Goal: Task Accomplishment & Management: Manage account settings

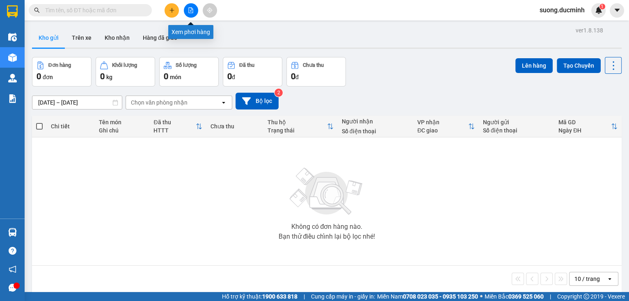
click at [190, 7] on icon "file-add" at bounding box center [191, 10] width 5 height 6
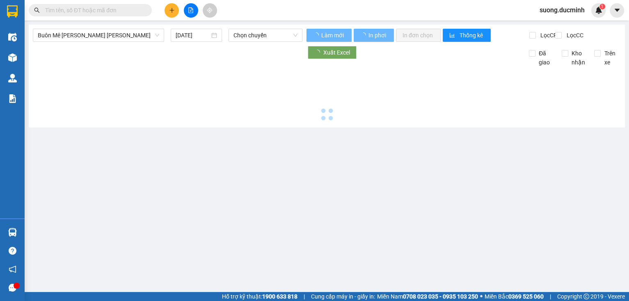
type input "15/08/2025"
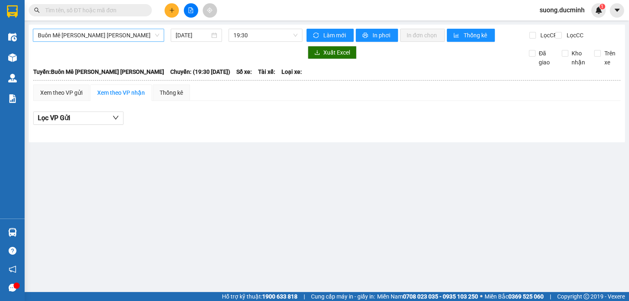
click at [119, 37] on span "Buôn Mê Thuột - Hồ Chí Minh" at bounding box center [99, 35] width 122 height 12
click at [108, 38] on span "Buôn Mê Thuột - Hồ Chí Minh" at bounding box center [99, 35] width 122 height 12
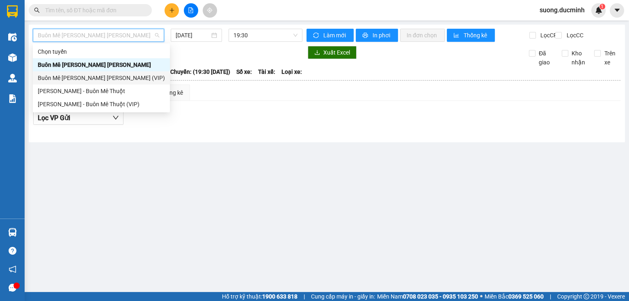
click at [111, 78] on div "Buôn Mê Thuột - Hồ Chí Minh (VIP)" at bounding box center [101, 77] width 127 height 9
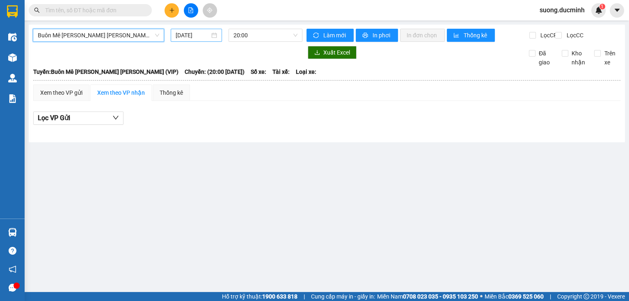
click at [193, 32] on input "15/08/2025" at bounding box center [193, 35] width 34 height 9
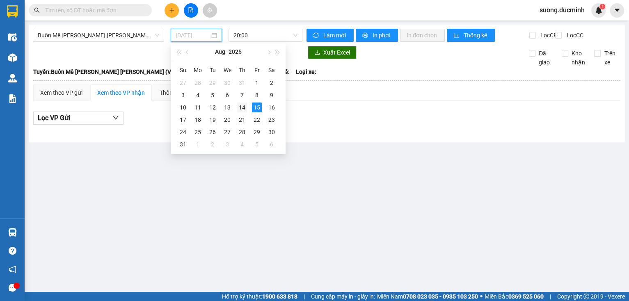
click at [243, 107] on div "14" at bounding box center [242, 108] width 10 height 10
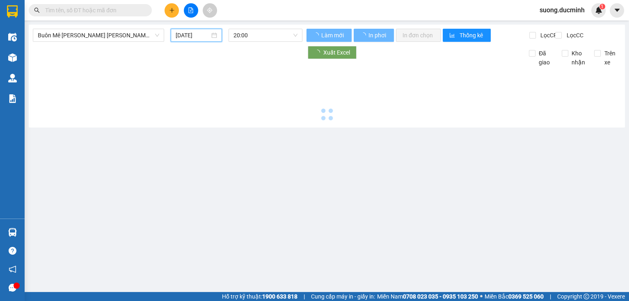
type input "14/08/2025"
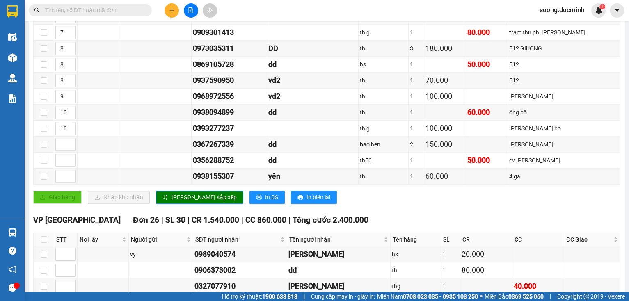
scroll to position [493, 0]
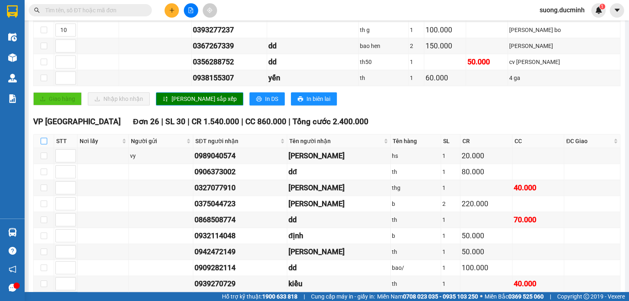
click at [44, 143] on input "checkbox" at bounding box center [44, 141] width 7 height 7
checkbox input "true"
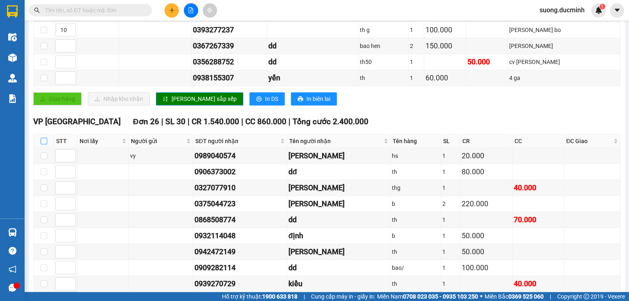
checkbox input "true"
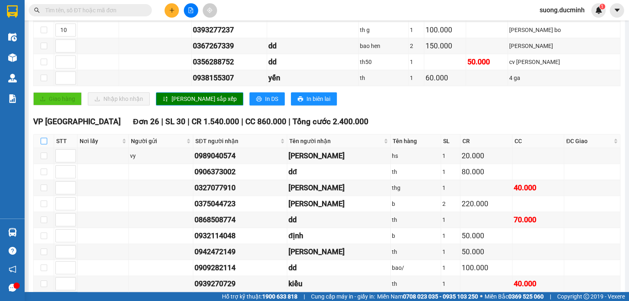
checkbox input "true"
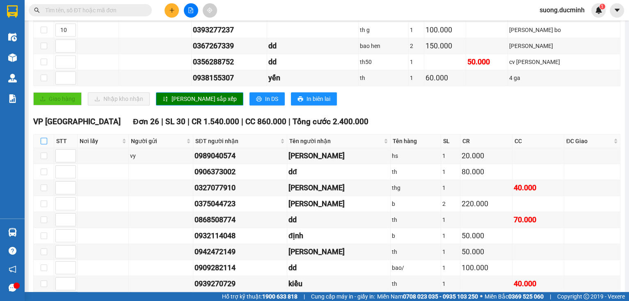
checkbox input "true"
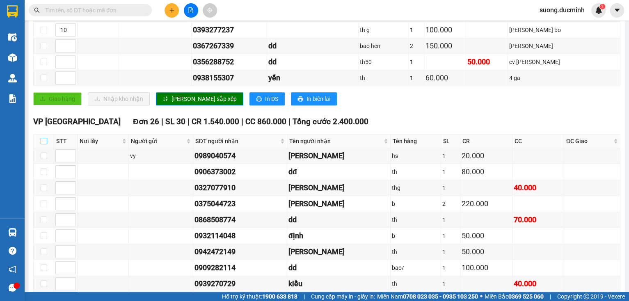
checkbox input "true"
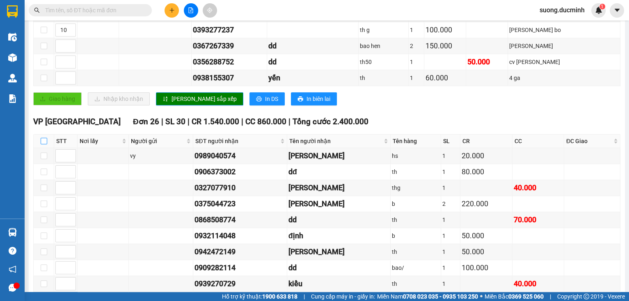
checkbox input "true"
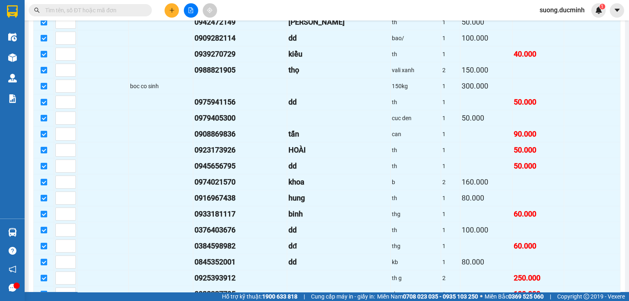
scroll to position [854, 0]
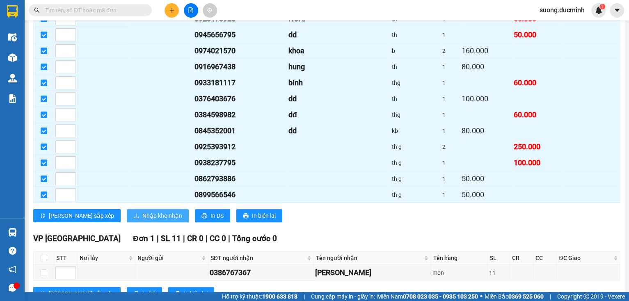
click at [142, 211] on span "Nhập kho nhận" at bounding box center [162, 215] width 40 height 9
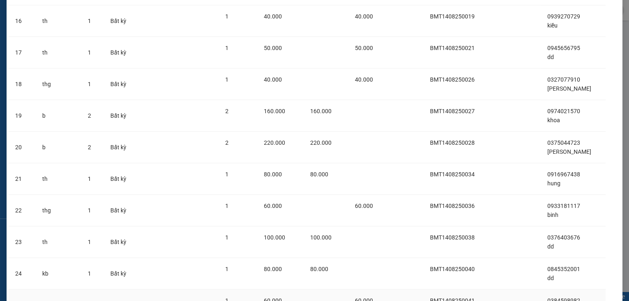
scroll to position [602, 0]
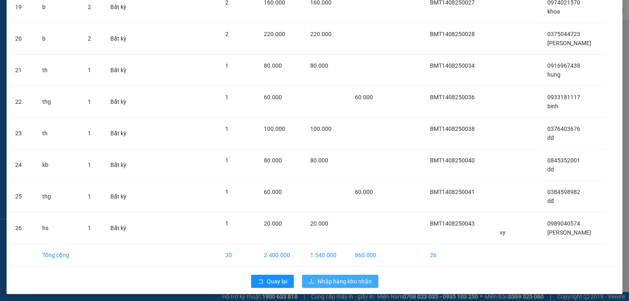
click at [319, 284] on button "Nhập hàng kho nhận" at bounding box center [340, 281] width 76 height 13
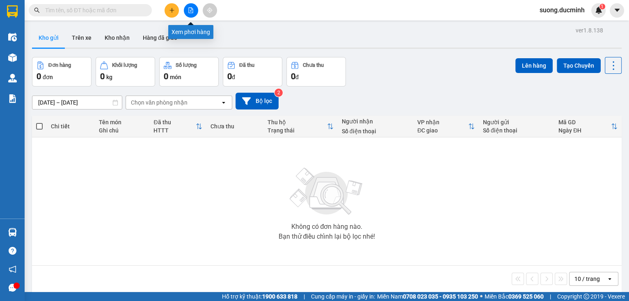
click at [187, 13] on button at bounding box center [191, 10] width 14 height 14
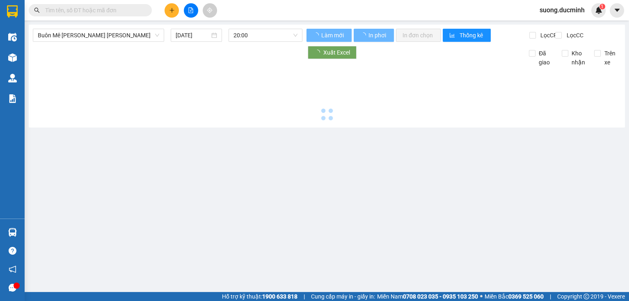
type input "[DATE]"
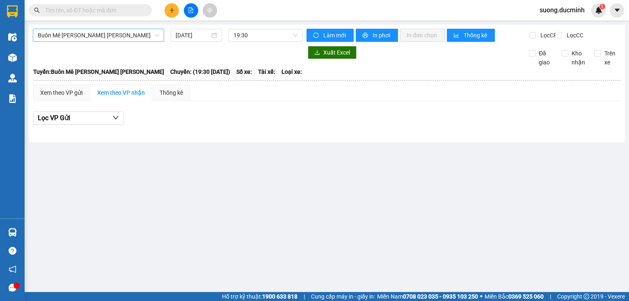
click at [124, 38] on span "Buôn Mê [PERSON_NAME] [PERSON_NAME]" at bounding box center [99, 35] width 122 height 12
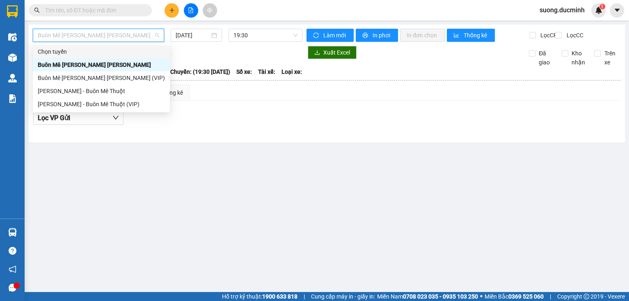
click at [93, 10] on input "text" at bounding box center [93, 10] width 97 height 9
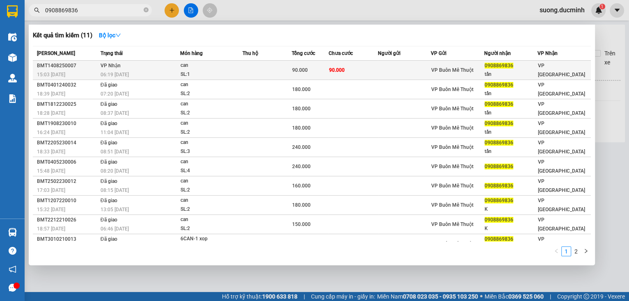
type input "0908869836"
click at [305, 74] on div "90.000" at bounding box center [310, 70] width 36 height 9
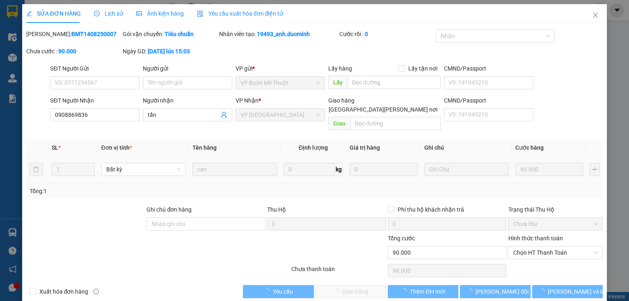
type input "0908869836"
type input "tấn"
type input "90.000"
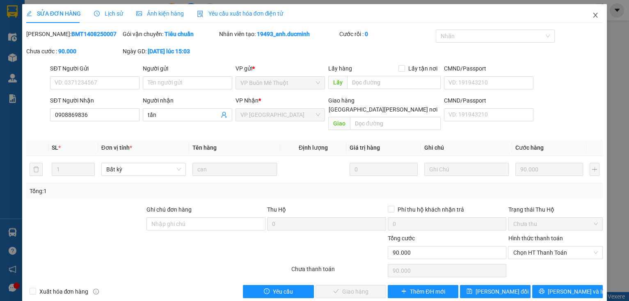
click at [593, 15] on icon "close" at bounding box center [596, 15] width 7 height 7
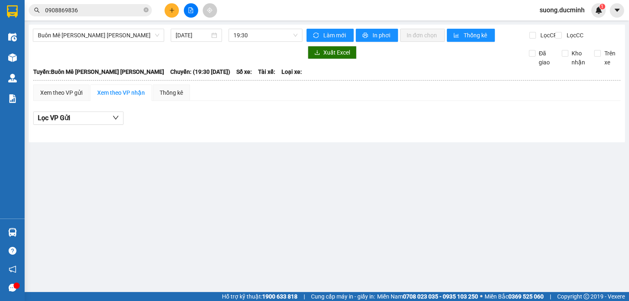
click at [117, 13] on input "0908869836" at bounding box center [93, 10] width 97 height 9
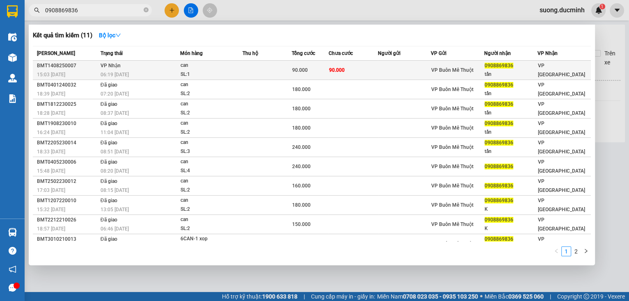
click at [317, 72] on div "90.000" at bounding box center [310, 70] width 36 height 9
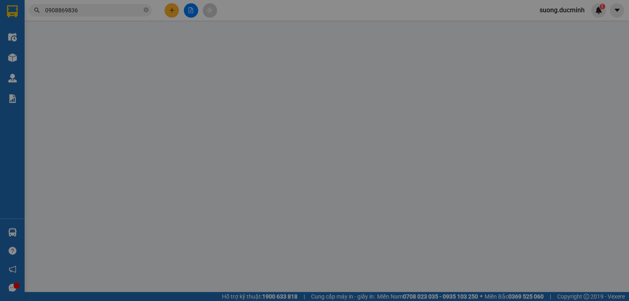
type input "0908869836"
type input "tấn"
type input "90.000"
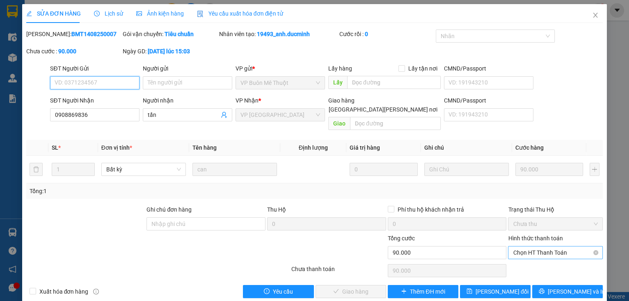
click at [530, 247] on span "Chọn HT Thanh Toán" at bounding box center [555, 253] width 85 height 12
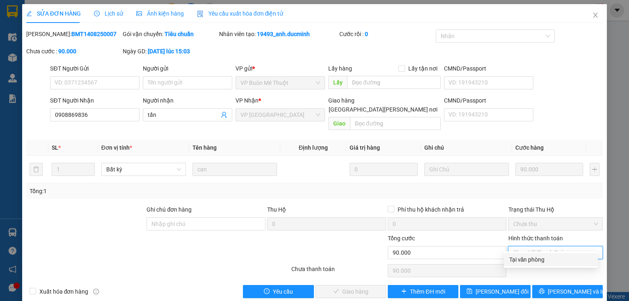
drag, startPoint x: 528, startPoint y: 259, endPoint x: 435, endPoint y: 284, distance: 96.1
click at [528, 260] on div "Tại văn phòng" at bounding box center [551, 259] width 84 height 9
type input "0"
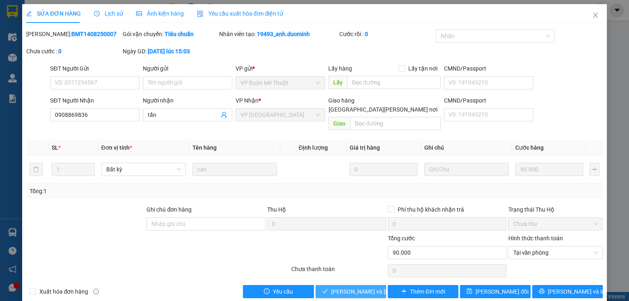
click at [361, 287] on span "[PERSON_NAME] và [PERSON_NAME] hàng" at bounding box center [386, 291] width 111 height 9
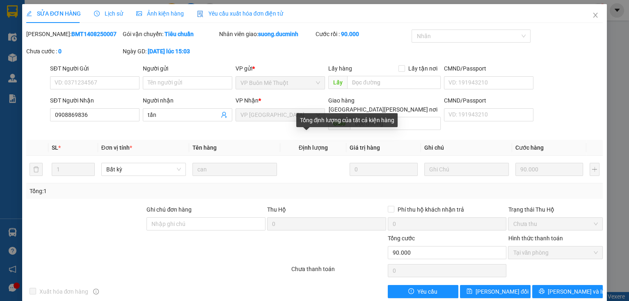
scroll to position [3, 0]
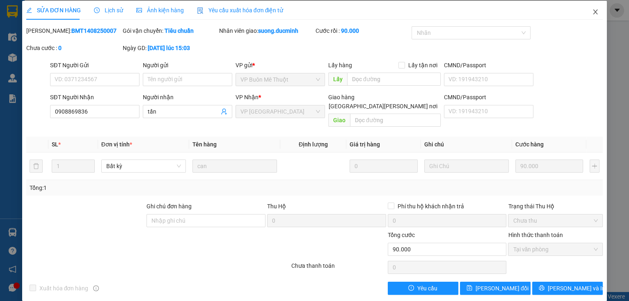
click at [594, 13] on icon "close" at bounding box center [596, 11] width 5 height 5
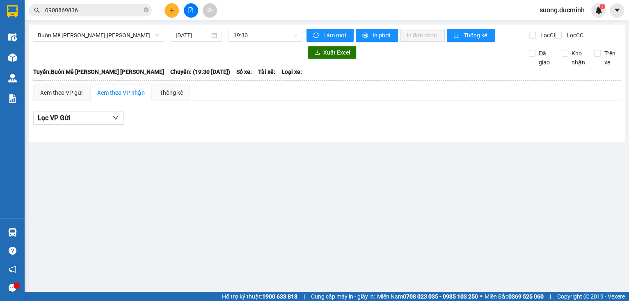
click at [146, 11] on icon "close-circle" at bounding box center [146, 9] width 5 height 5
click at [131, 11] on input "text" at bounding box center [93, 10] width 97 height 9
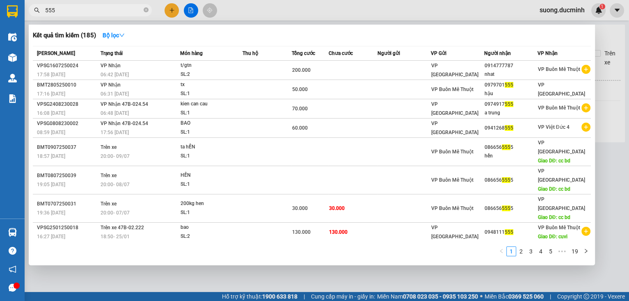
type input "555"
click at [604, 93] on div at bounding box center [314, 150] width 629 height 301
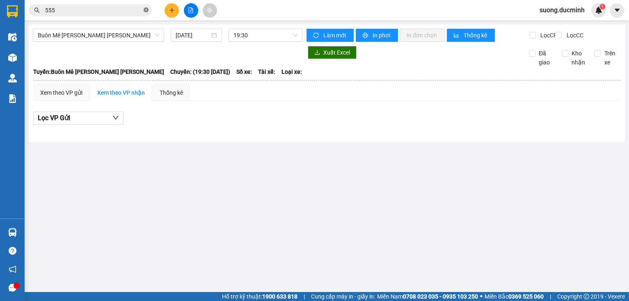
click at [147, 9] on icon "close-circle" at bounding box center [146, 9] width 5 height 5
click at [117, 10] on input "text" at bounding box center [93, 10] width 97 height 9
click at [128, 9] on input "text" at bounding box center [93, 10] width 97 height 9
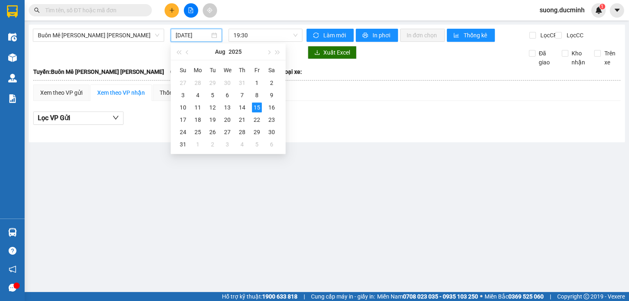
drag, startPoint x: 209, startPoint y: 44, endPoint x: 291, endPoint y: 47, distance: 82.6
click at [291, 42] on div "Buôn Mê Thuột - Hồ Chí Minh 15/08/2025 19:30" at bounding box center [168, 35] width 270 height 13
type input "[DATE]"
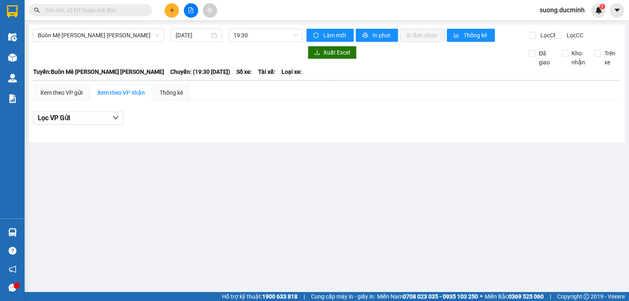
click at [82, 11] on input "text" at bounding box center [93, 10] width 97 height 9
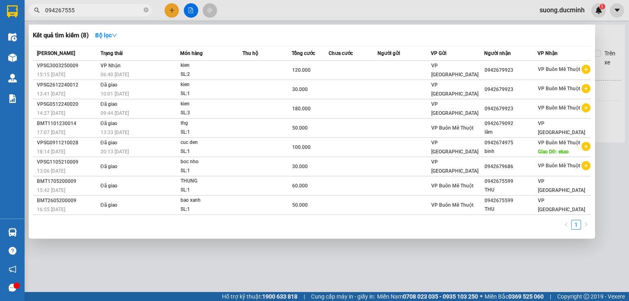
type input "0942675555"
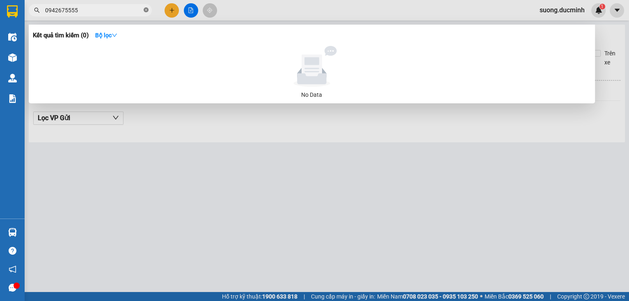
drag, startPoint x: 82, startPoint y: 10, endPoint x: 145, endPoint y: 8, distance: 63.3
click at [145, 8] on icon "close-circle" at bounding box center [146, 9] width 5 height 5
type input "0942270305"
click at [609, 39] on div at bounding box center [314, 150] width 629 height 301
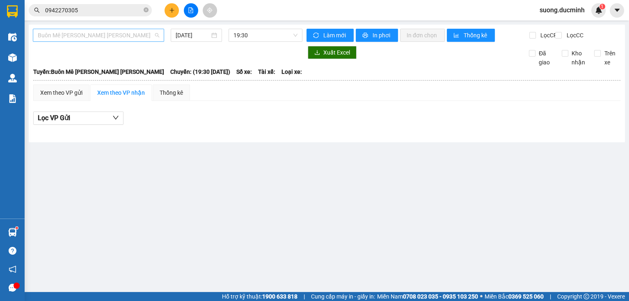
click at [149, 38] on span "Buôn Mê [PERSON_NAME] [PERSON_NAME]" at bounding box center [99, 35] width 122 height 12
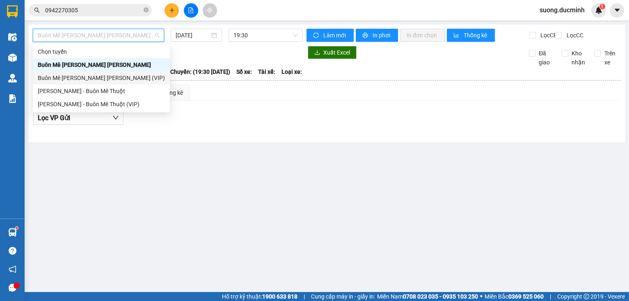
click at [123, 73] on div "Buôn Mê [PERSON_NAME] [PERSON_NAME] (VIP)" at bounding box center [101, 77] width 137 height 13
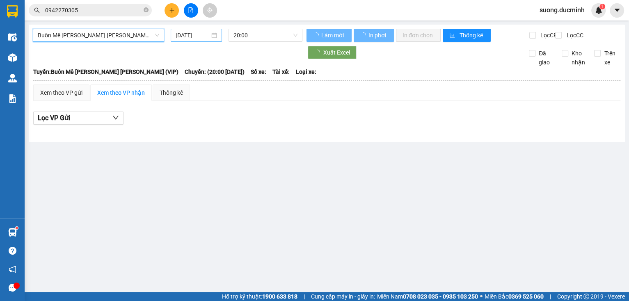
click at [193, 35] on input "[DATE]" at bounding box center [193, 35] width 34 height 9
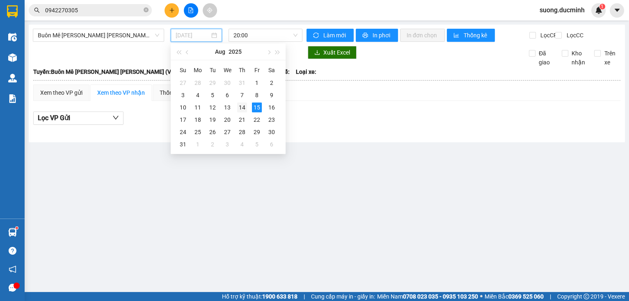
click at [240, 107] on div "14" at bounding box center [242, 108] width 10 height 10
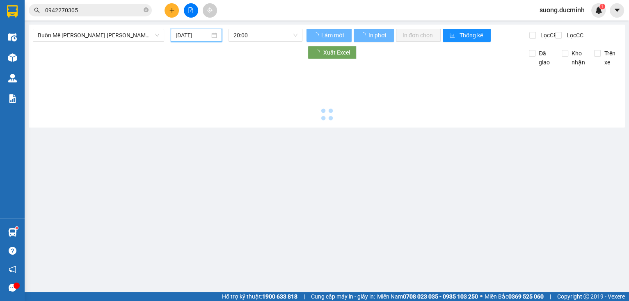
type input "[DATE]"
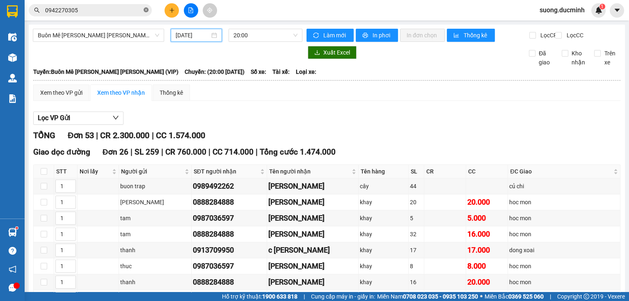
click at [148, 11] on icon "close-circle" at bounding box center [146, 9] width 5 height 5
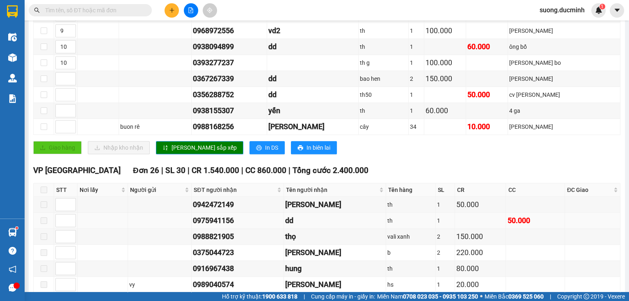
scroll to position [591, 0]
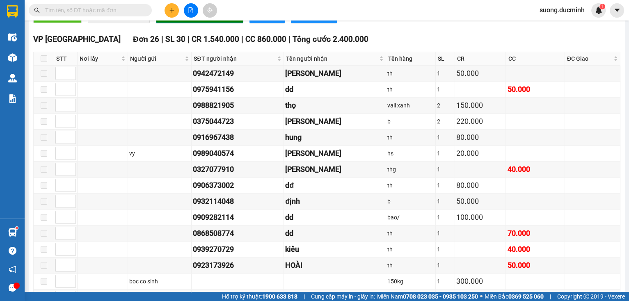
click at [139, 9] on input "text" at bounding box center [93, 10] width 97 height 9
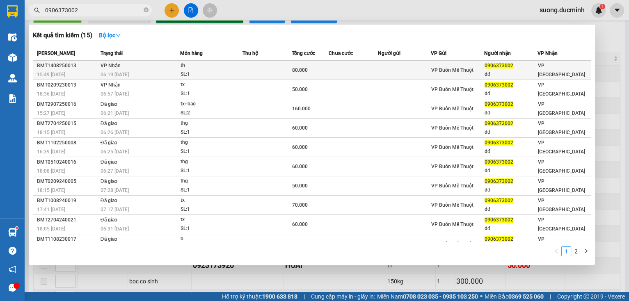
type input "0906373002"
click at [211, 68] on div "th" at bounding box center [212, 65] width 62 height 9
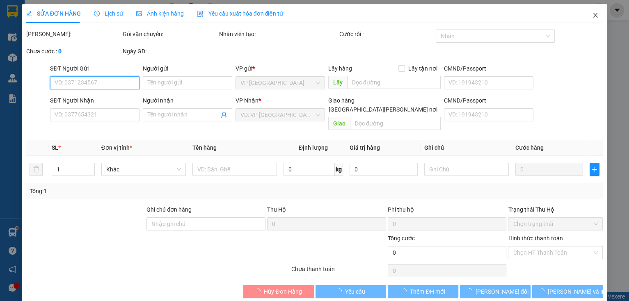
type input "0906373002"
type input "dđ"
type input "80.000"
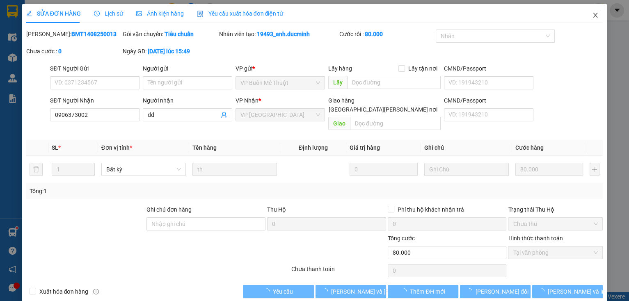
click at [593, 15] on icon "close" at bounding box center [596, 15] width 7 height 7
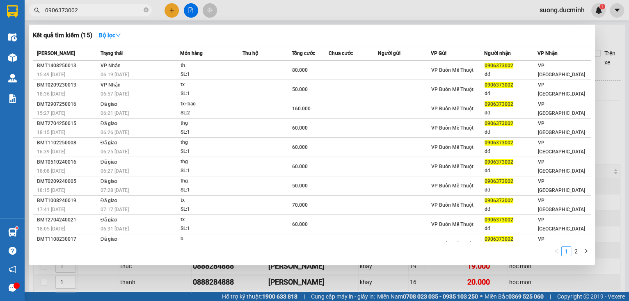
click at [126, 9] on input "0906373002" at bounding box center [93, 10] width 97 height 9
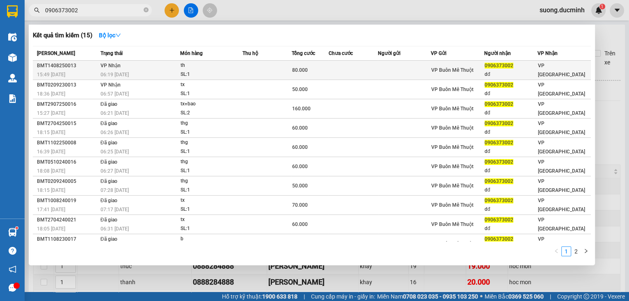
click at [148, 72] on div "06:19 [DATE]" at bounding box center [140, 74] width 79 height 9
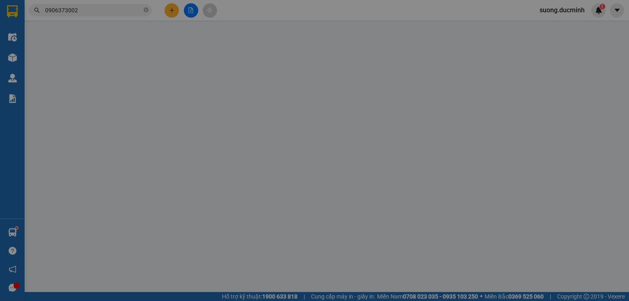
type input "0906373002"
type input "dđ"
type input "80.000"
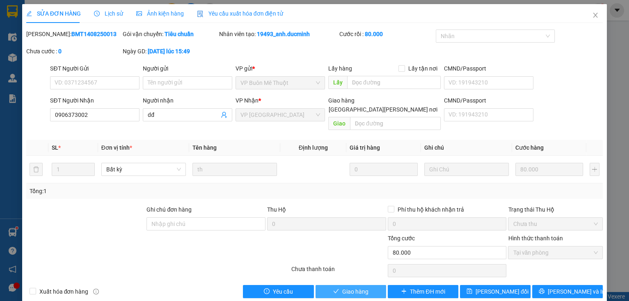
click at [342, 287] on span "Giao hàng" at bounding box center [355, 291] width 26 height 9
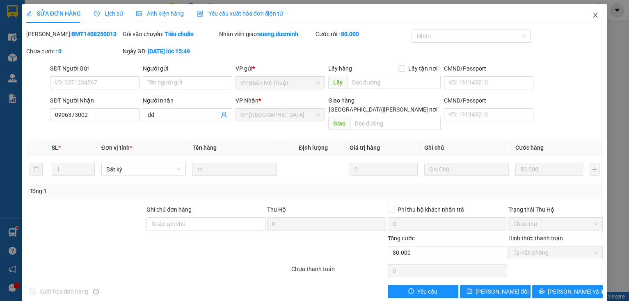
click at [593, 15] on icon "close" at bounding box center [596, 15] width 7 height 7
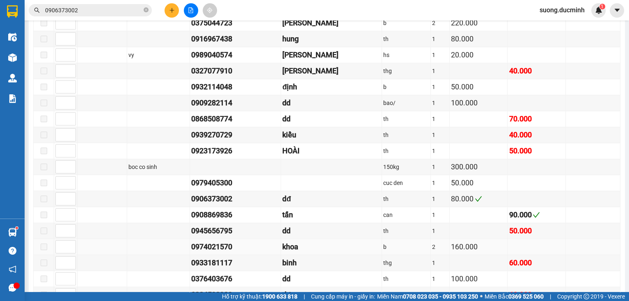
scroll to position [591, 0]
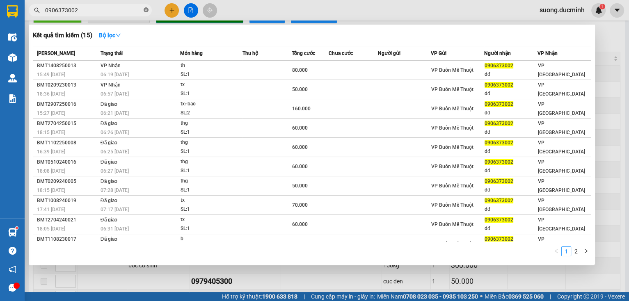
click at [147, 11] on icon "close-circle" at bounding box center [146, 9] width 5 height 5
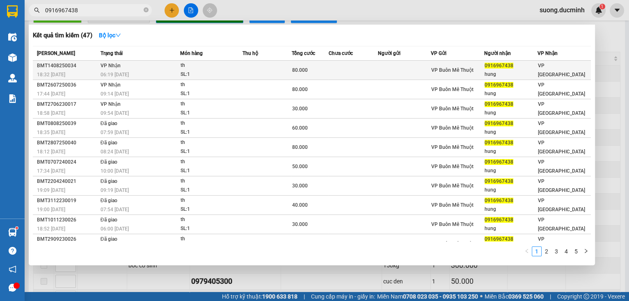
type input "0916967438"
click at [158, 71] on div "06:19 [DATE]" at bounding box center [140, 74] width 79 height 9
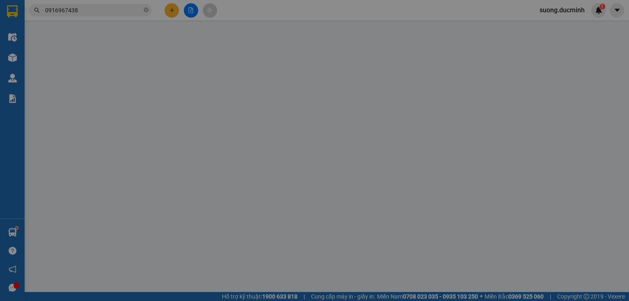
type input "0916967438"
type input "hung"
type input "80.000"
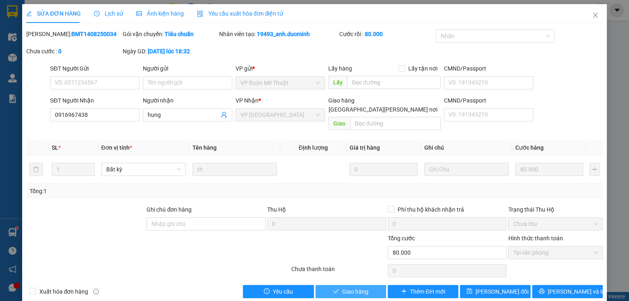
click at [363, 287] on span "Giao hàng" at bounding box center [355, 291] width 26 height 9
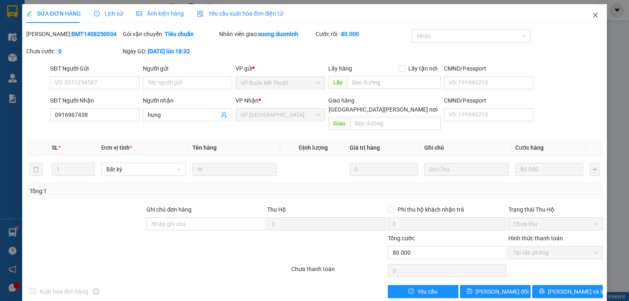
drag, startPoint x: 583, startPoint y: 236, endPoint x: 106, endPoint y: 12, distance: 526.6
click at [594, 15] on icon "close" at bounding box center [596, 15] width 5 height 5
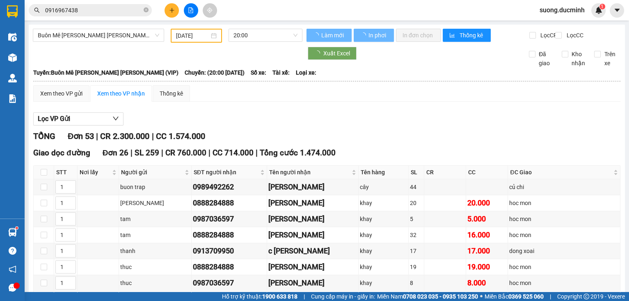
click at [149, 10] on span "0916967438" at bounding box center [90, 10] width 123 height 12
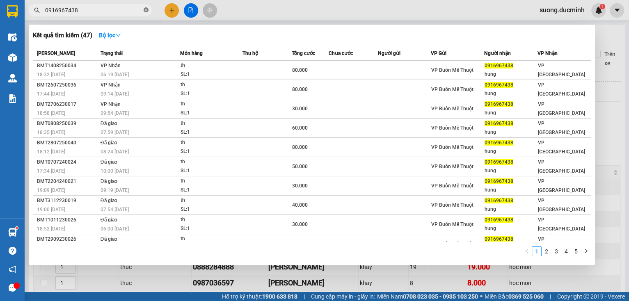
click at [147, 9] on icon "close-circle" at bounding box center [146, 9] width 5 height 5
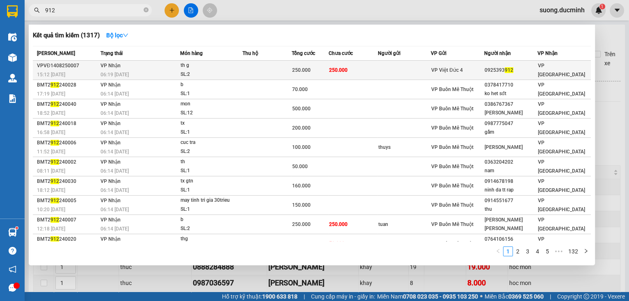
type input "912"
click at [335, 67] on span "250.000" at bounding box center [338, 70] width 18 height 6
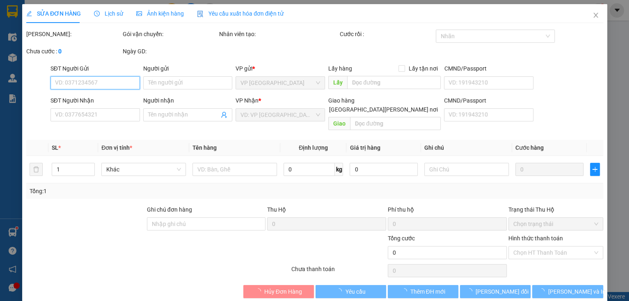
type input "0925393912"
type input "250.000"
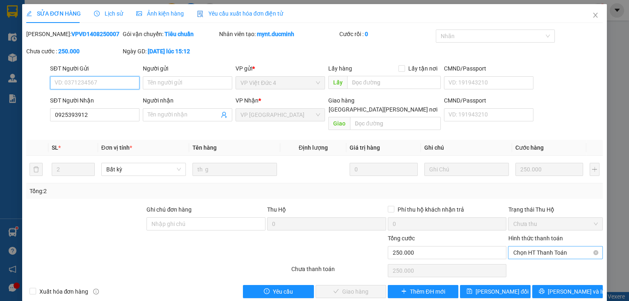
click at [561, 247] on span "Chọn HT Thanh Toán" at bounding box center [555, 253] width 85 height 12
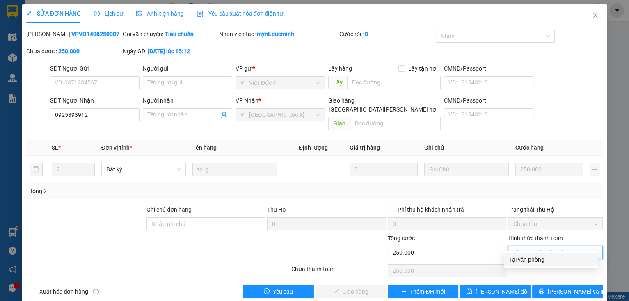
click at [548, 263] on div "Tại văn phòng" at bounding box center [551, 259] width 84 height 9
type input "0"
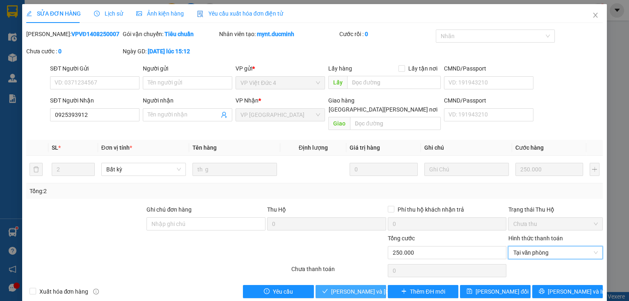
click at [354, 287] on span "[PERSON_NAME] và [PERSON_NAME] hàng" at bounding box center [386, 291] width 111 height 9
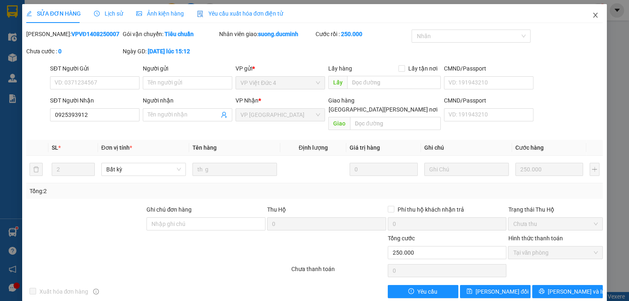
click at [593, 18] on icon "close" at bounding box center [596, 15] width 7 height 7
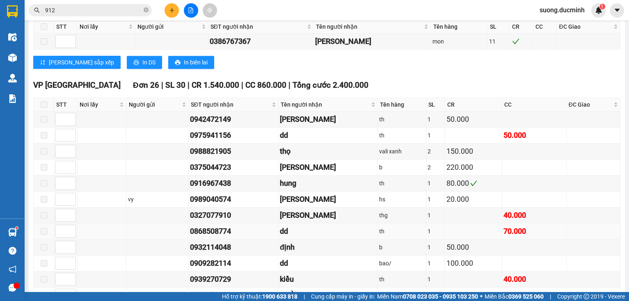
scroll to position [690, 0]
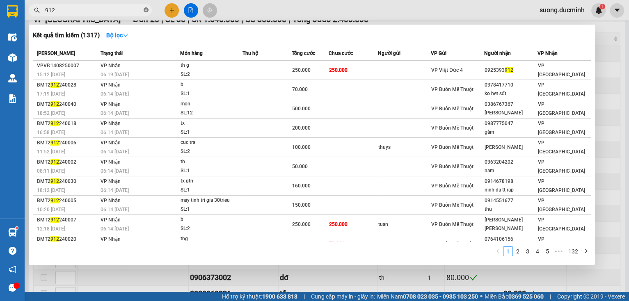
click at [147, 9] on icon "close-circle" at bounding box center [146, 9] width 5 height 5
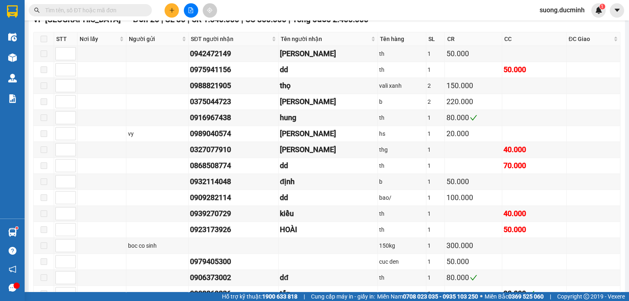
click at [122, 11] on input "text" at bounding box center [93, 10] width 97 height 9
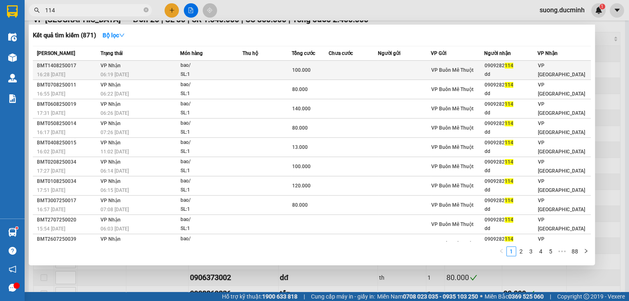
type input "114"
click at [315, 71] on div "100.000" at bounding box center [310, 70] width 36 height 9
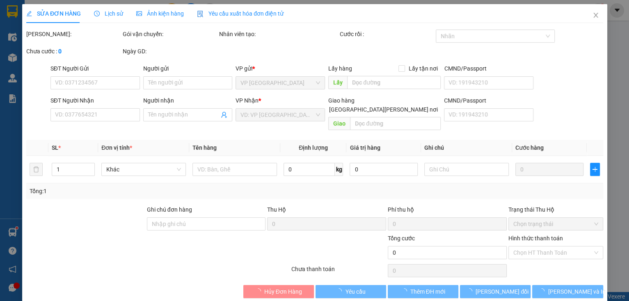
type input "0909282114"
type input "dd"
type input "100.000"
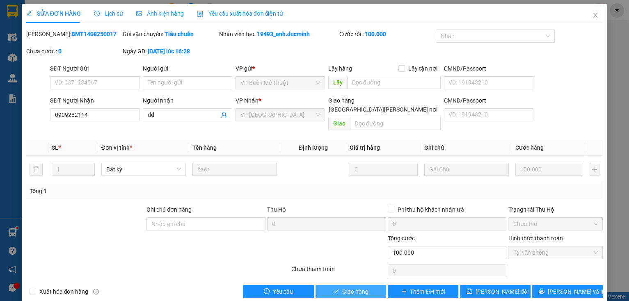
click at [337, 285] on button "Giao hàng" at bounding box center [351, 291] width 71 height 13
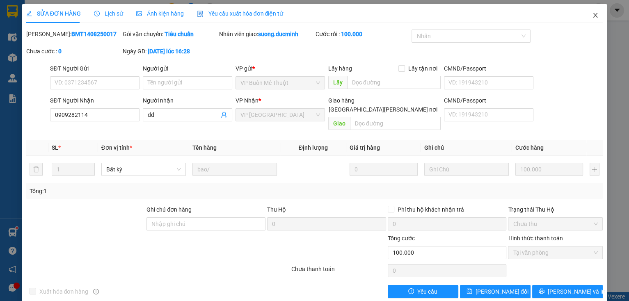
click at [593, 15] on icon "close" at bounding box center [596, 15] width 7 height 7
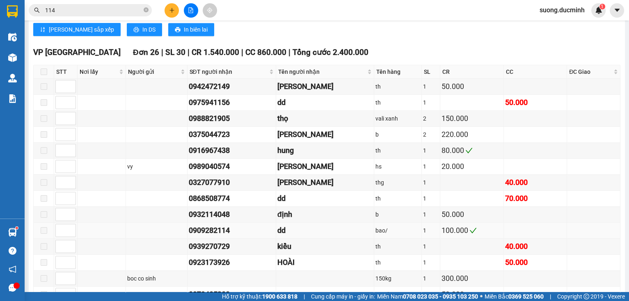
scroll to position [723, 0]
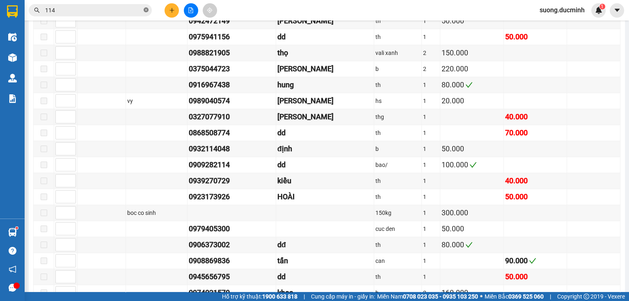
click at [147, 10] on icon "close-circle" at bounding box center [146, 9] width 5 height 5
click at [88, 1] on div "Kết quả tìm kiếm ( 871 ) Bộ lọc Mã ĐH Trạng thái Món hàng Thu hộ Tổng cước Chưa…" at bounding box center [314, 10] width 629 height 21
click at [88, 6] on input "text" at bounding box center [93, 10] width 97 height 9
click at [88, 10] on input "text" at bounding box center [93, 10] width 97 height 9
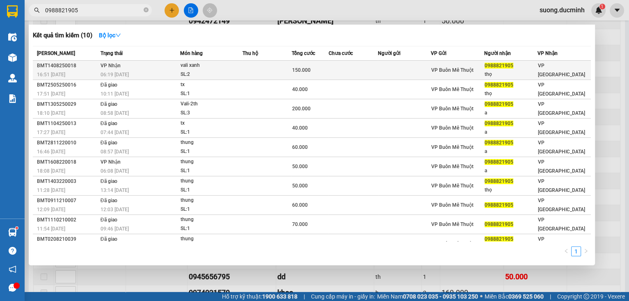
type input "0988821905"
click at [243, 69] on td at bounding box center [267, 70] width 49 height 19
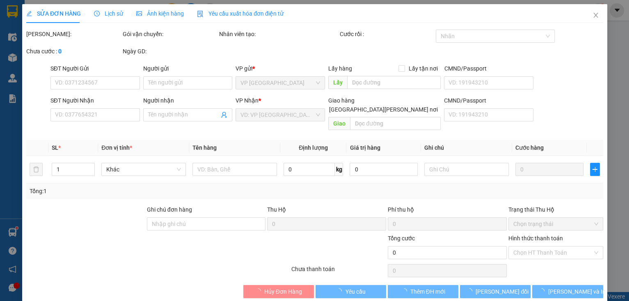
type input "0988821905"
type input "thọ"
type input "150.000"
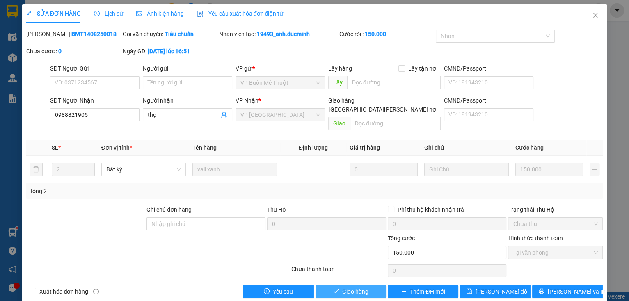
click at [347, 287] on span "Giao hàng" at bounding box center [355, 291] width 26 height 9
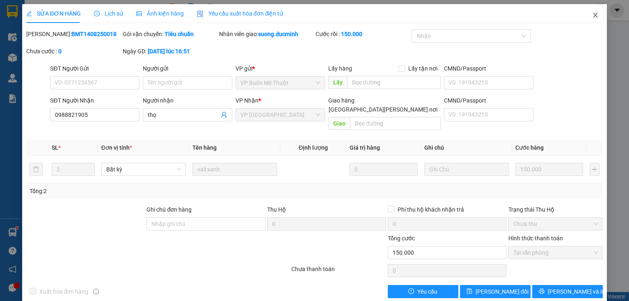
click at [594, 16] on icon "close" at bounding box center [596, 15] width 5 height 5
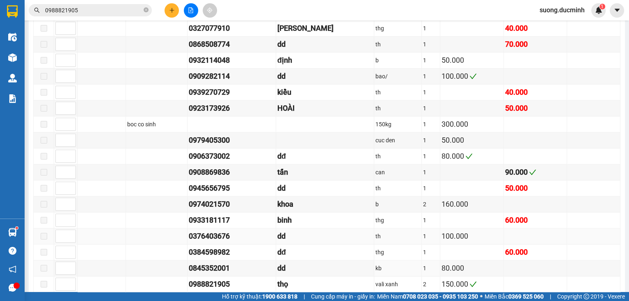
scroll to position [861, 0]
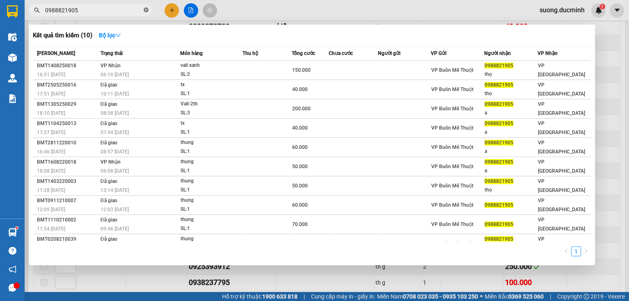
click at [146, 12] on icon "close-circle" at bounding box center [146, 9] width 5 height 5
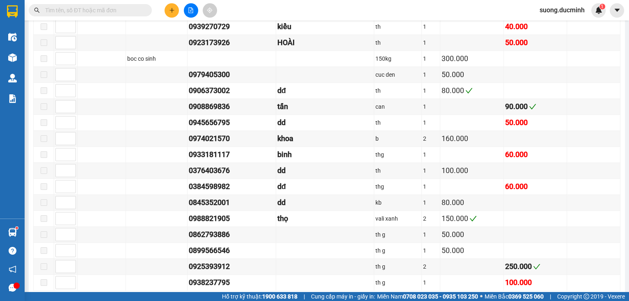
click at [114, 10] on input "text" at bounding box center [93, 10] width 97 height 9
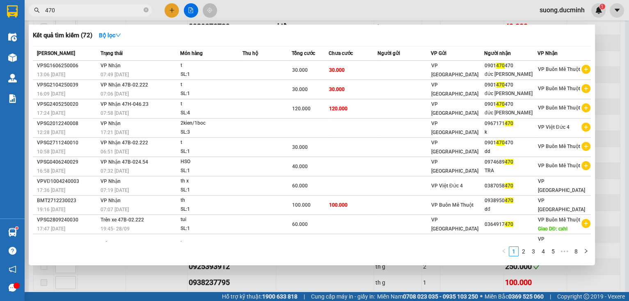
type input "470"
click at [607, 143] on div at bounding box center [314, 150] width 629 height 301
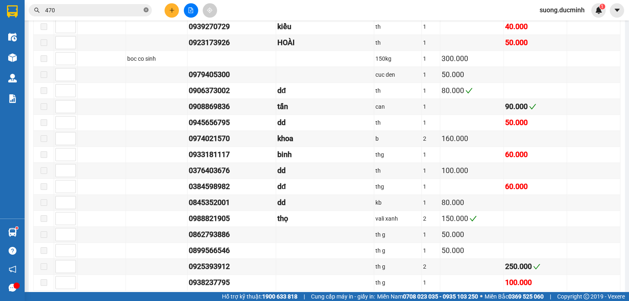
click at [147, 8] on icon "close-circle" at bounding box center [146, 9] width 5 height 5
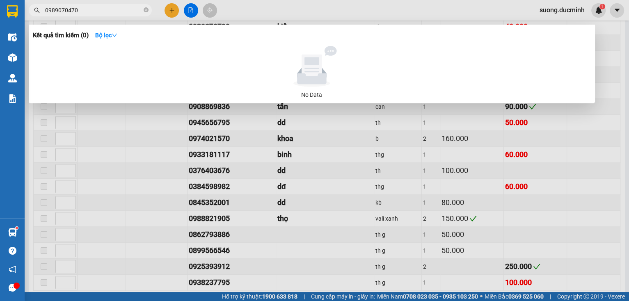
type input "0989070470"
click at [578, 177] on div at bounding box center [314, 150] width 629 height 301
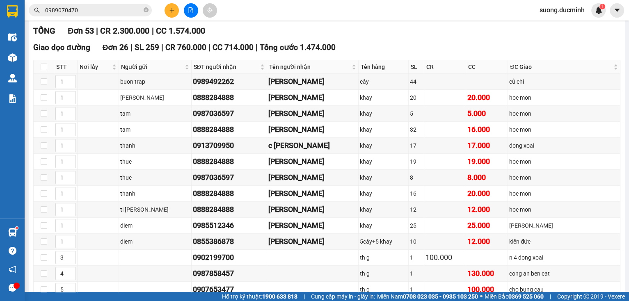
scroll to position [0, 0]
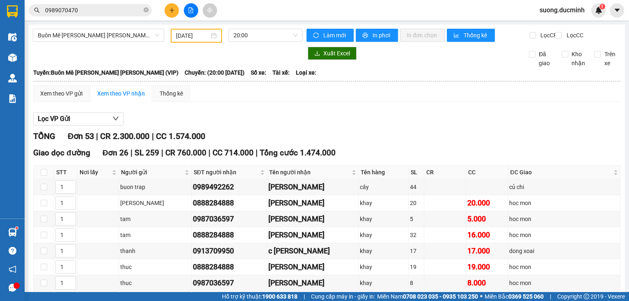
click at [170, 11] on icon "plus" at bounding box center [172, 10] width 6 height 6
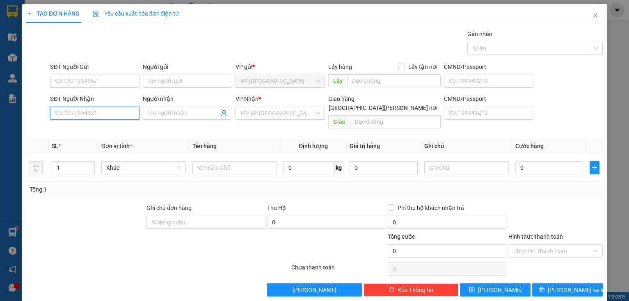
click at [124, 112] on input "SĐT Người Nhận" at bounding box center [95, 113] width 90 height 13
click at [98, 125] on div "0969996679 - tuan y wang" at bounding box center [95, 129] width 81 height 9
type input "0969996679"
type input "[PERSON_NAME]"
type input "y wang"
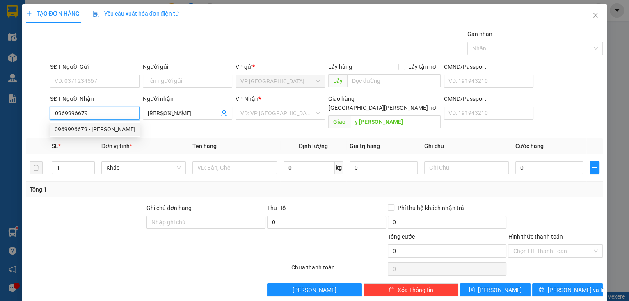
type input "240.000"
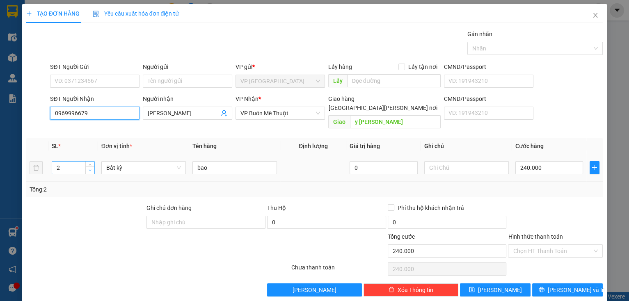
type input "0969996679"
type input "1"
click at [89, 168] on span "down" at bounding box center [90, 170] width 5 height 5
click at [558, 164] on input "240.000" at bounding box center [550, 167] width 68 height 13
type input "0"
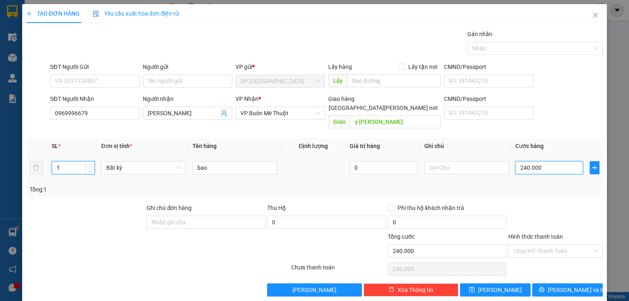
type input "0"
type input "1"
type input "01"
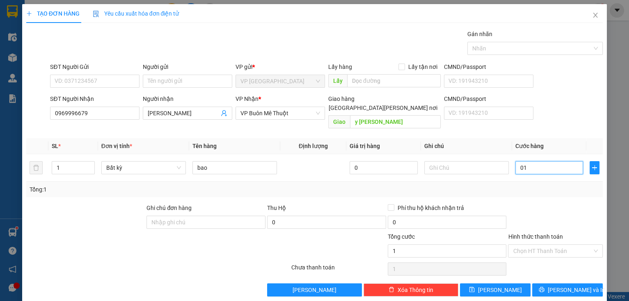
type input "12"
type input "012"
type input "120"
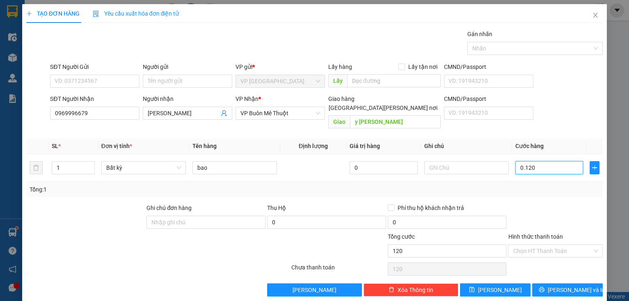
type input "0.120"
type input "120.000"
click at [563, 192] on div "Transit Pickup Surcharge Ids Transit Deliver Surcharge Ids Transit Deliver Surc…" at bounding box center [314, 163] width 577 height 267
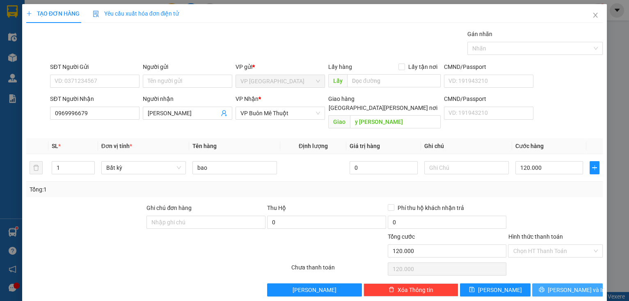
click at [546, 284] on button "[PERSON_NAME] và In" at bounding box center [568, 290] width 71 height 13
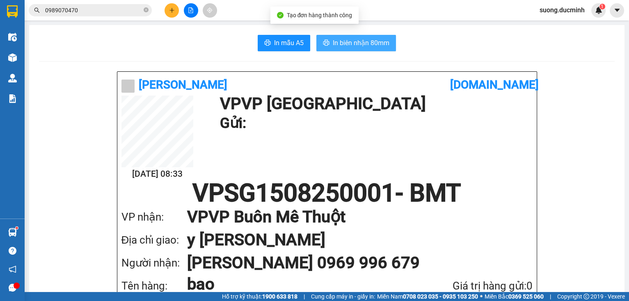
click at [347, 46] on span "In biên nhận 80mm" at bounding box center [361, 43] width 57 height 10
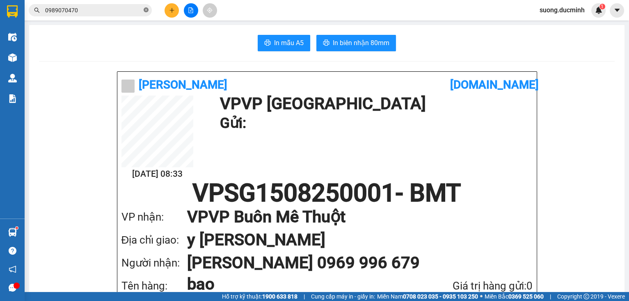
click at [146, 9] on icon "close-circle" at bounding box center [146, 9] width 5 height 5
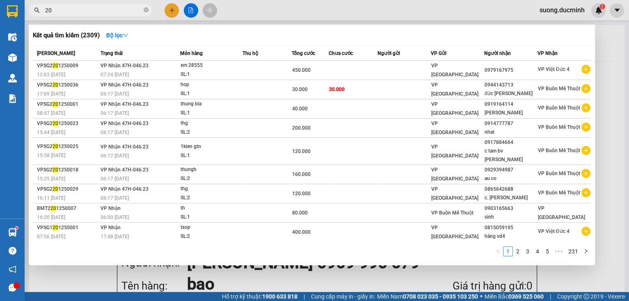
type input "2"
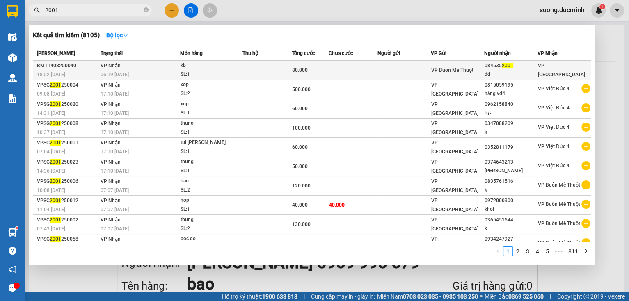
type input "2001"
click at [215, 69] on div "kb" at bounding box center [212, 65] width 62 height 9
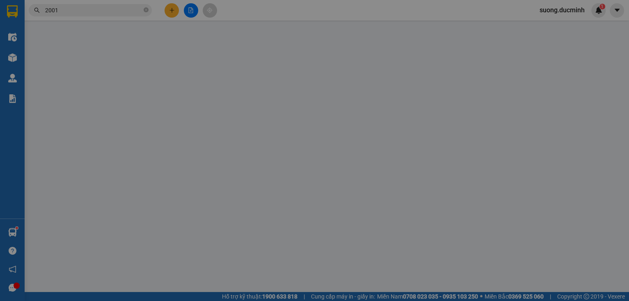
type input "0845352001"
type input "dd"
type input "80.000"
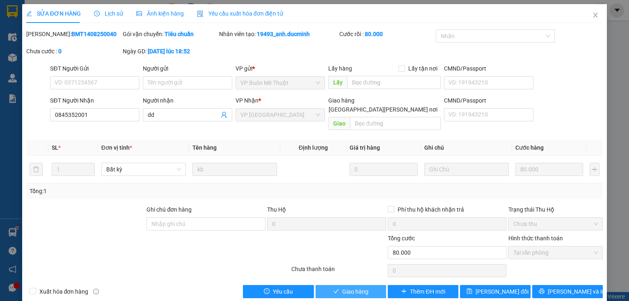
click at [328, 285] on button "Giao hàng" at bounding box center [351, 291] width 71 height 13
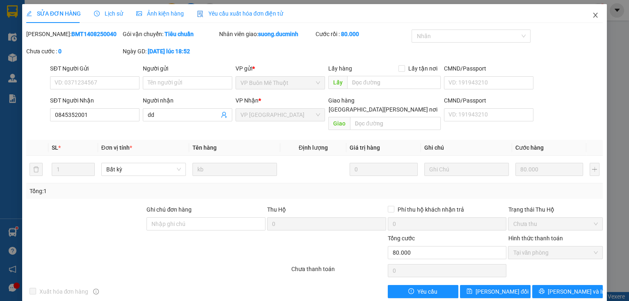
click at [593, 17] on icon "close" at bounding box center [596, 15] width 7 height 7
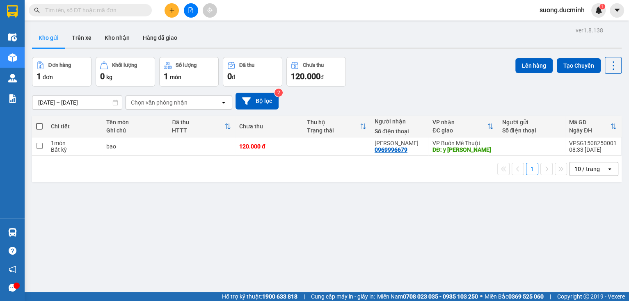
click at [101, 10] on input "text" at bounding box center [93, 10] width 97 height 9
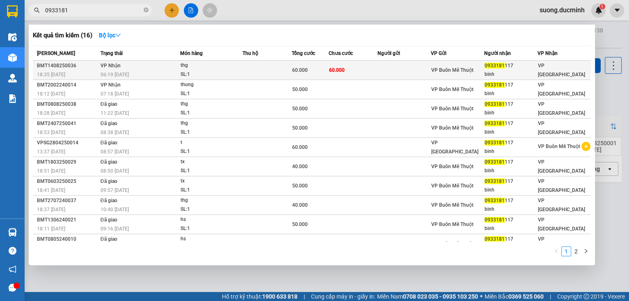
type input "0933181"
click at [130, 67] on td "[PERSON_NAME] 06:19 [DATE]" at bounding box center [140, 70] width 82 height 19
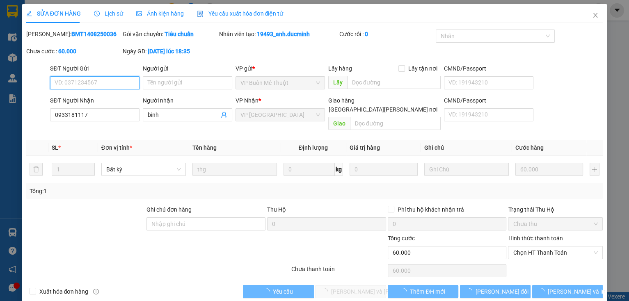
type input "0933181117"
type input "binh"
type input "60.000"
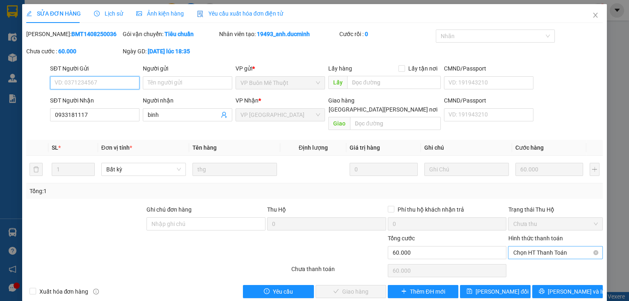
click at [530, 247] on span "Chọn HT Thanh Toán" at bounding box center [555, 253] width 85 height 12
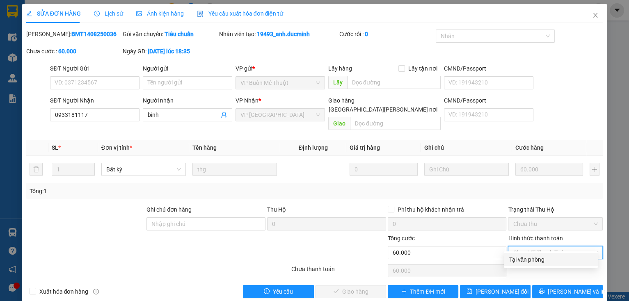
click at [533, 261] on div "Tại văn phòng" at bounding box center [551, 259] width 84 height 9
type input "0"
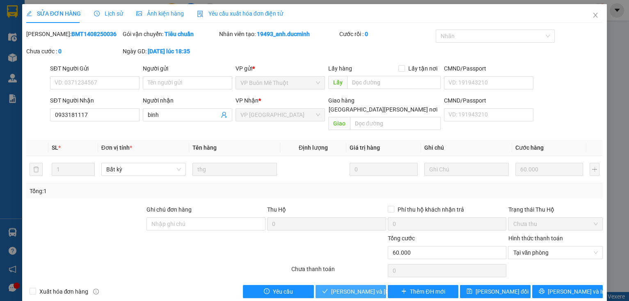
click at [328, 285] on button "[PERSON_NAME] và [PERSON_NAME] hàng" at bounding box center [351, 291] width 71 height 13
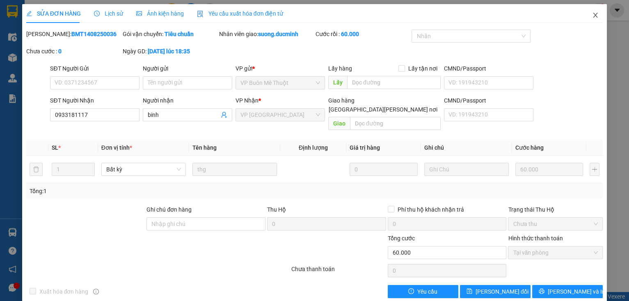
click at [593, 15] on icon "close" at bounding box center [596, 15] width 7 height 7
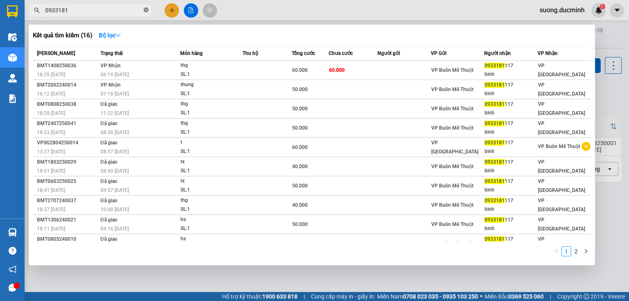
click at [146, 11] on icon "close-circle" at bounding box center [146, 9] width 5 height 5
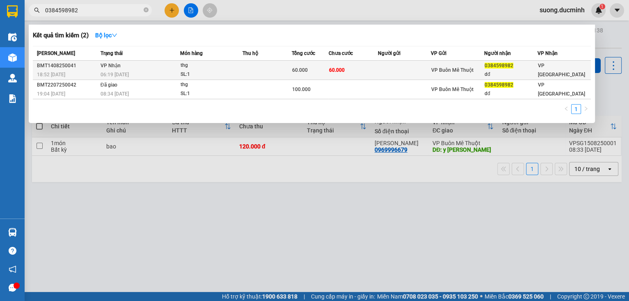
type input "0384598982"
click at [304, 71] on span "60.000" at bounding box center [300, 70] width 16 height 6
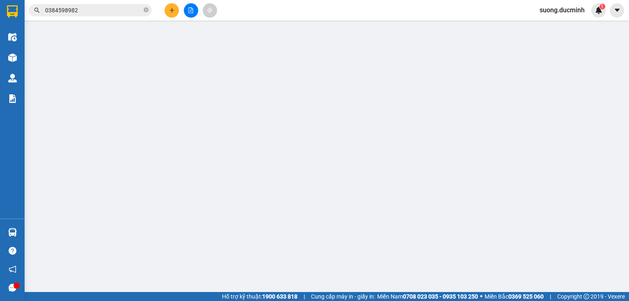
type input "0384598982"
type input "dđ"
type input "60.000"
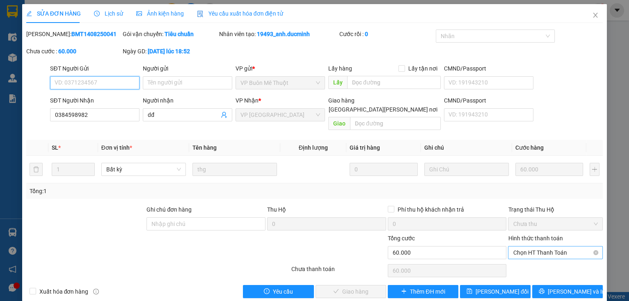
click at [518, 247] on span "Chọn HT Thanh Toán" at bounding box center [555, 253] width 85 height 12
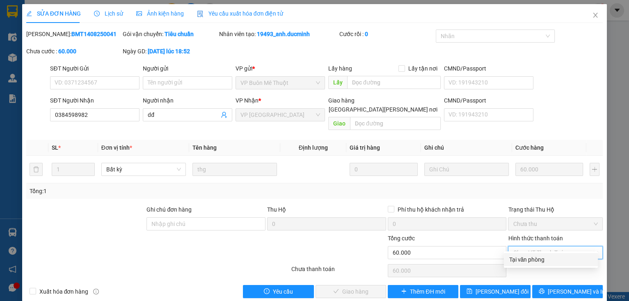
click at [507, 255] on div "Tại văn phòng" at bounding box center [551, 259] width 94 height 13
type input "0"
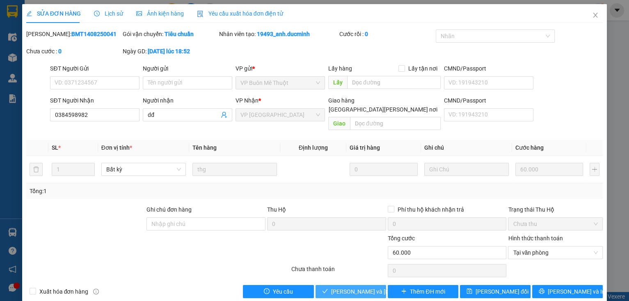
drag, startPoint x: 363, startPoint y: 284, endPoint x: 365, endPoint y: 273, distance: 11.3
click at [363, 287] on span "[PERSON_NAME] và [PERSON_NAME] hàng" at bounding box center [386, 291] width 111 height 9
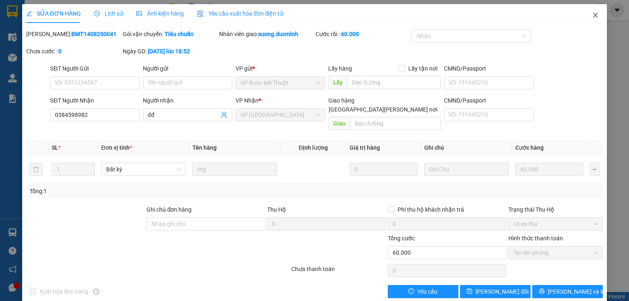
click at [593, 17] on icon "close" at bounding box center [596, 15] width 7 height 7
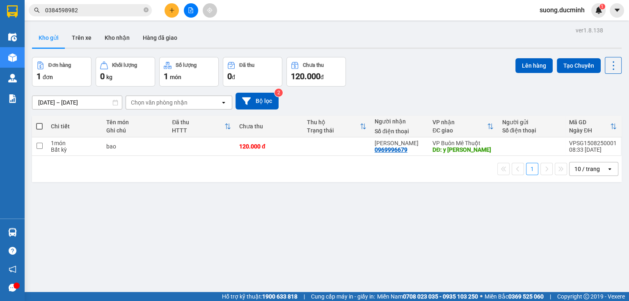
click at [126, 12] on input "0384598982" at bounding box center [93, 10] width 97 height 9
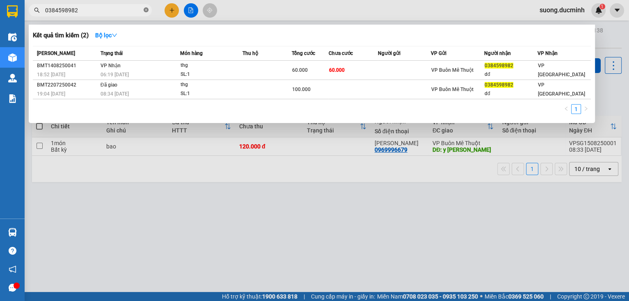
click at [145, 10] on icon "close-circle" at bounding box center [146, 9] width 5 height 5
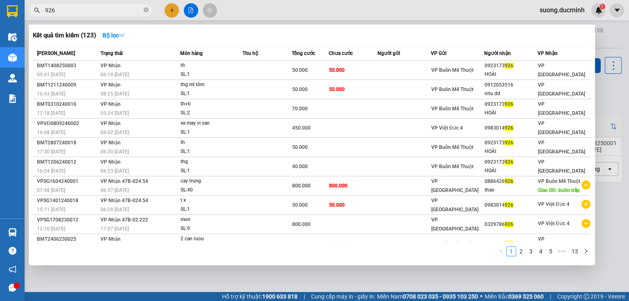
type input "926"
click at [148, 10] on icon "close-circle" at bounding box center [146, 9] width 5 height 5
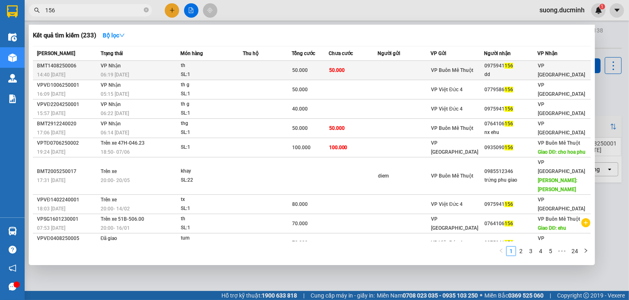
type input "156"
click at [269, 69] on td at bounding box center [267, 70] width 49 height 19
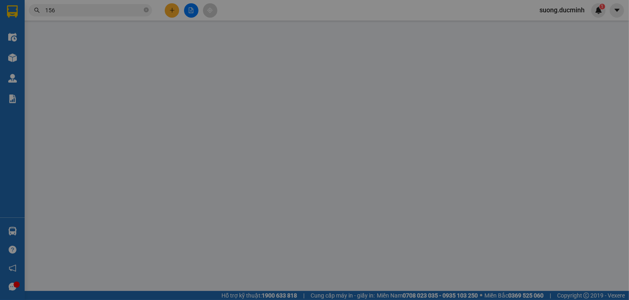
type input "0975941156"
type input "dd"
type input "50.000"
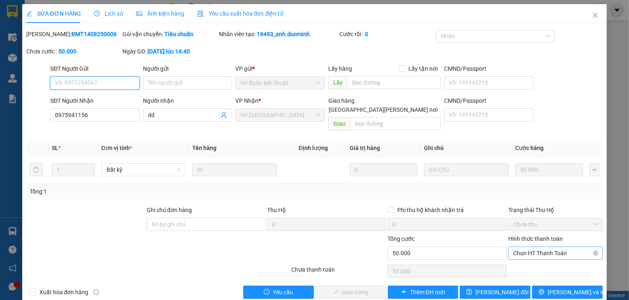
click at [524, 247] on span "Chọn HT Thanh Toán" at bounding box center [555, 253] width 85 height 12
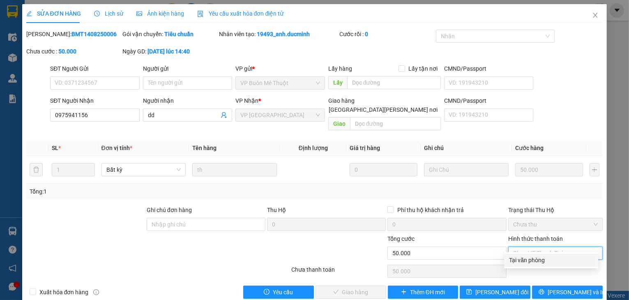
click at [516, 263] on div "Tại văn phòng" at bounding box center [551, 259] width 84 height 9
type input "0"
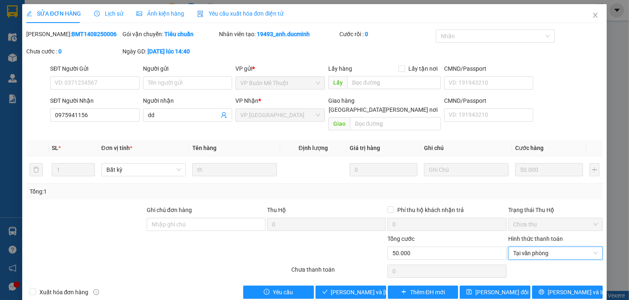
click at [338, 274] on div "Total Paid Fee 0 Total UnPaid Fee 50.000 Cash Collection Total Fee Mã ĐH: BMT14…" at bounding box center [314, 164] width 576 height 269
click at [592, 16] on icon "close" at bounding box center [595, 15] width 7 height 7
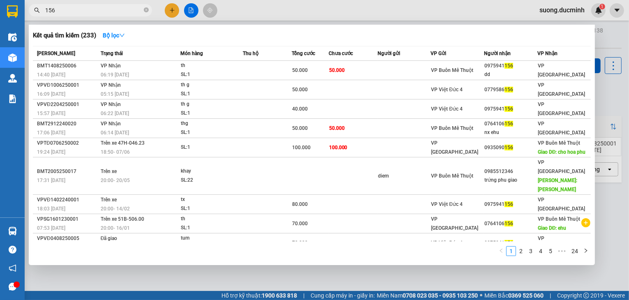
click at [143, 9] on span "156" at bounding box center [90, 10] width 123 height 12
click at [145, 11] on icon "close-circle" at bounding box center [146, 9] width 5 height 5
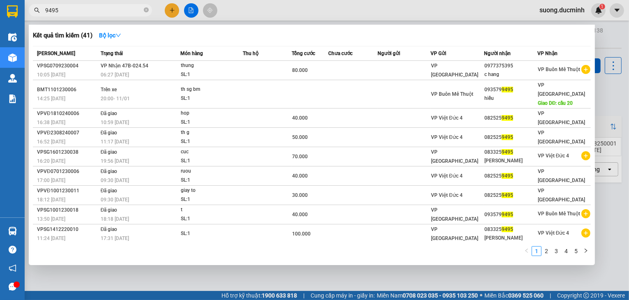
type input "9495"
click at [604, 109] on div at bounding box center [314, 150] width 629 height 300
click at [147, 9] on icon "close-circle" at bounding box center [146, 9] width 5 height 5
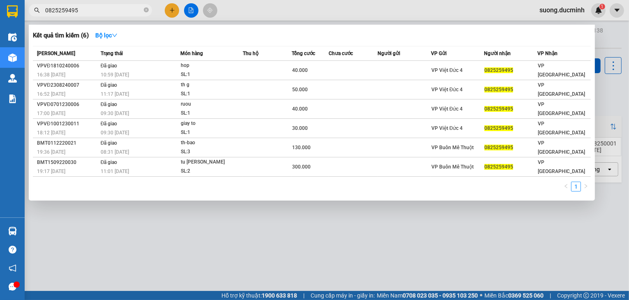
type input "0825259495"
click at [146, 12] on icon "close-circle" at bounding box center [146, 9] width 5 height 5
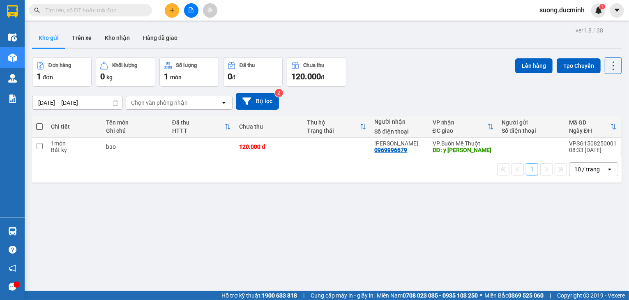
click at [133, 10] on input "text" at bounding box center [93, 10] width 97 height 9
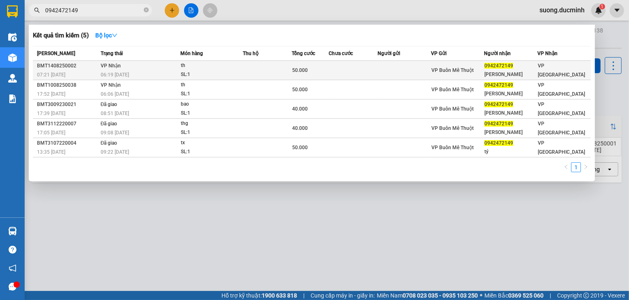
type input "0942472149"
click at [184, 74] on div "SL: 1" at bounding box center [212, 74] width 62 height 9
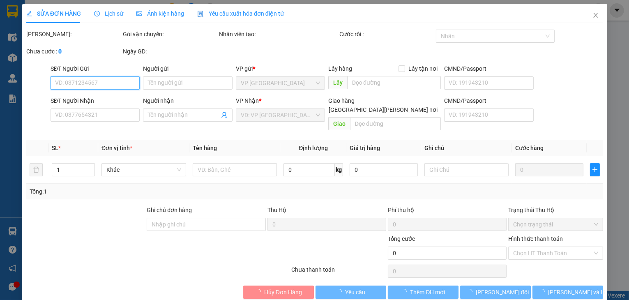
type input "0942472149"
type input "[PERSON_NAME]"
type input "50.000"
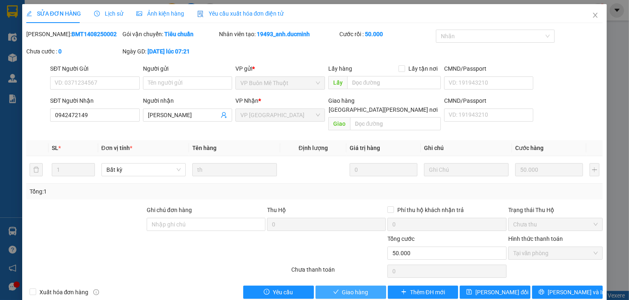
click at [355, 287] on span "Giao hàng" at bounding box center [355, 291] width 26 height 9
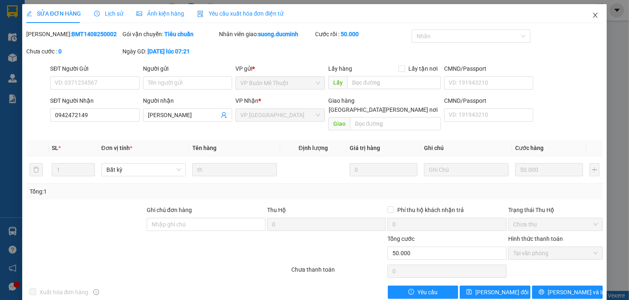
click at [593, 13] on icon "close" at bounding box center [595, 15] width 7 height 7
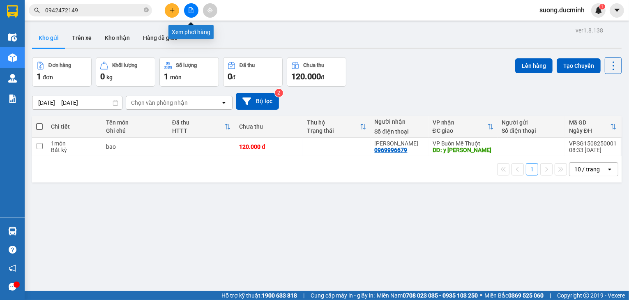
click at [189, 14] on button at bounding box center [191, 10] width 14 height 14
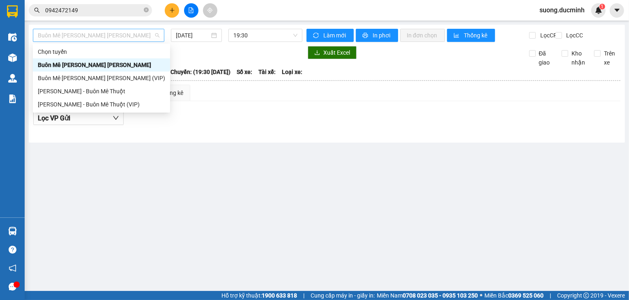
click at [133, 39] on span "Buôn Mê [PERSON_NAME] [PERSON_NAME]" at bounding box center [99, 35] width 122 height 12
click at [120, 81] on div "Buôn Mê [PERSON_NAME] [PERSON_NAME] (VIP)" at bounding box center [101, 77] width 127 height 9
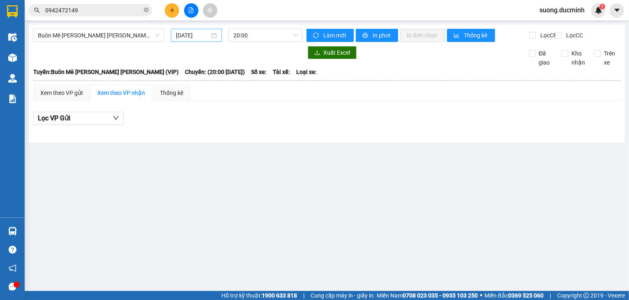
click at [189, 40] on div "[DATE]" at bounding box center [196, 35] width 51 height 13
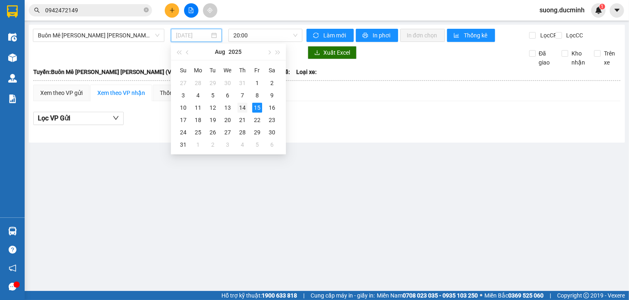
click at [245, 110] on div "14" at bounding box center [242, 108] width 10 height 10
type input "[DATE]"
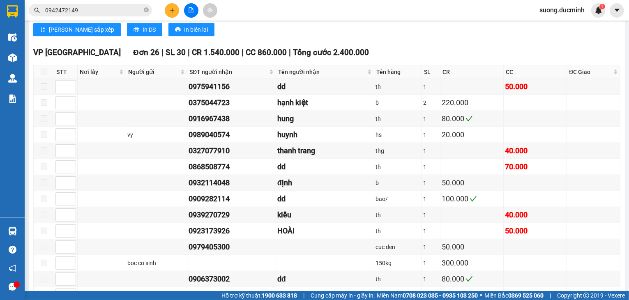
scroll to position [526, 0]
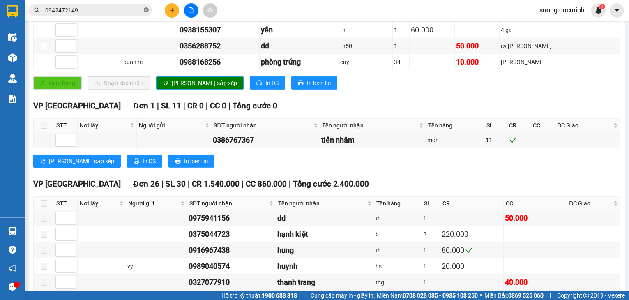
click at [144, 10] on icon "close-circle" at bounding box center [146, 9] width 5 height 5
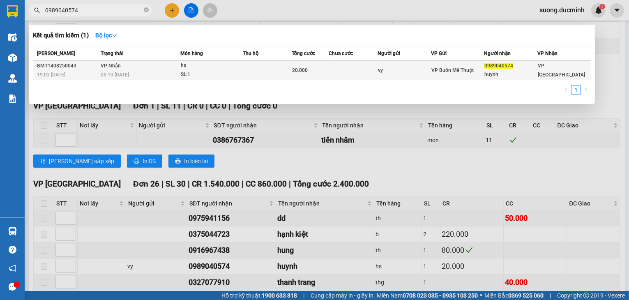
type input "0989040574"
click at [284, 63] on td at bounding box center [267, 70] width 49 height 19
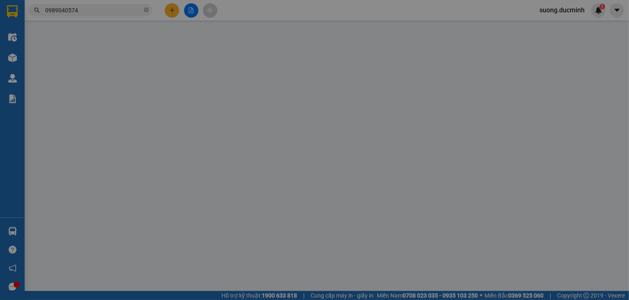
type input "vy"
type input "0989040574"
type input "huynh"
type input "20.000"
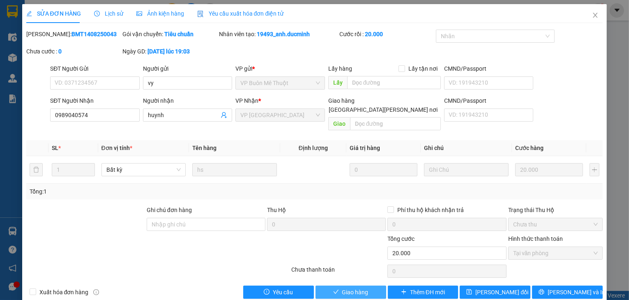
click at [342, 287] on span "Giao hàng" at bounding box center [355, 291] width 26 height 9
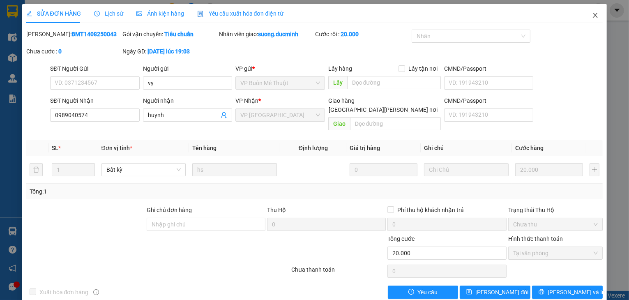
click at [592, 16] on icon "close" at bounding box center [595, 15] width 7 height 7
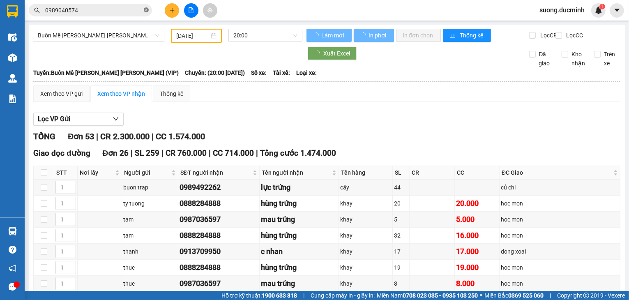
click at [147, 8] on icon "close-circle" at bounding box center [146, 9] width 5 height 5
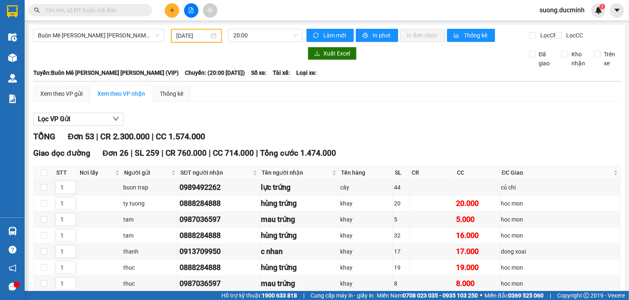
click at [125, 9] on input "text" at bounding box center [93, 10] width 97 height 9
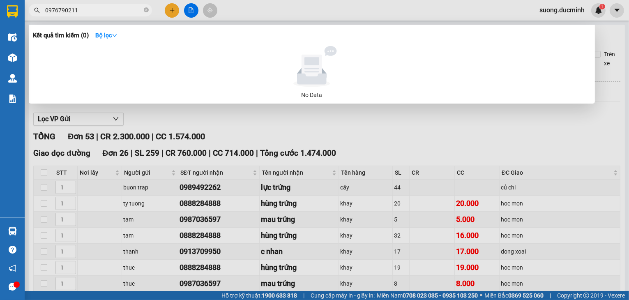
type input "0976790211"
click at [168, 16] on div at bounding box center [314, 150] width 629 height 300
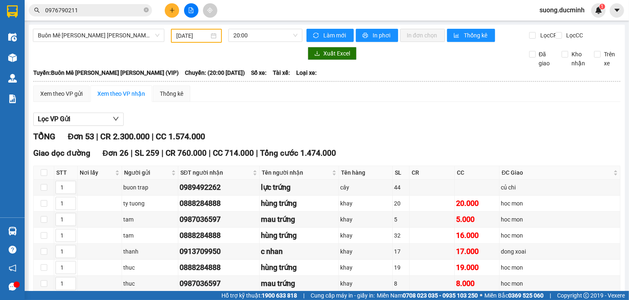
click at [171, 11] on icon "plus" at bounding box center [172, 10] width 6 height 6
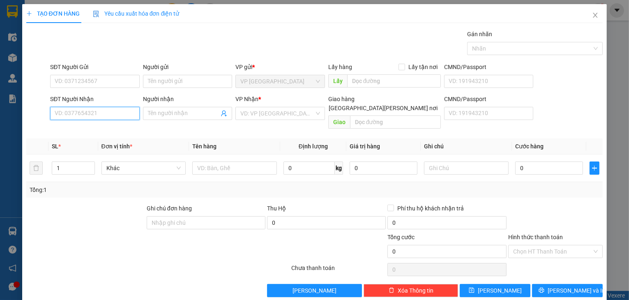
click at [72, 115] on input "SĐT Người Nhận" at bounding box center [95, 113] width 90 height 13
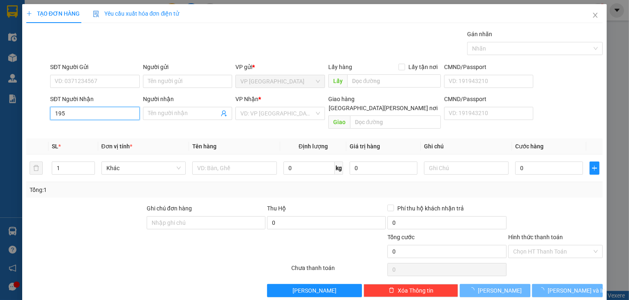
click at [72, 115] on input "195" at bounding box center [95, 113] width 90 height 13
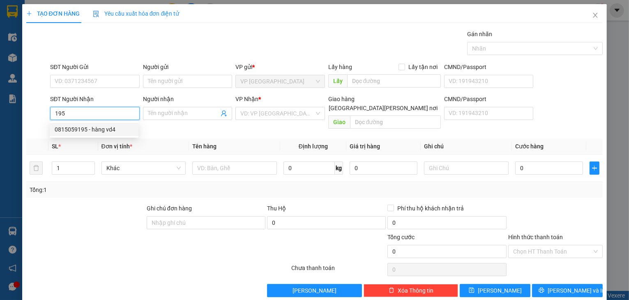
click at [76, 129] on div "0815059195 - hàng vd4" at bounding box center [94, 129] width 79 height 9
type input "0815059195"
type input "hàng vd4"
type input "400.000"
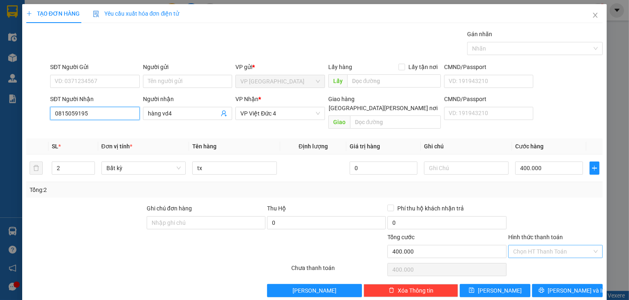
type input "0815059195"
click at [519, 245] on input "Hình thức thanh toán" at bounding box center [552, 251] width 79 height 12
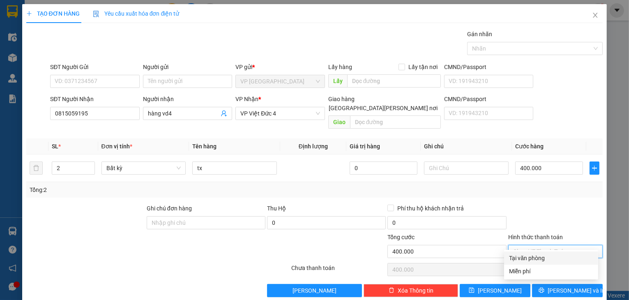
click at [526, 256] on div "Tại văn phòng" at bounding box center [551, 257] width 84 height 9
type input "0"
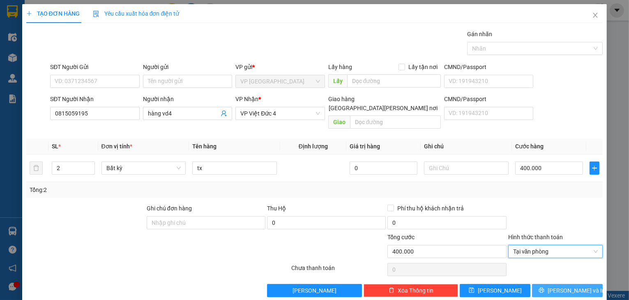
click at [544, 287] on icon "printer" at bounding box center [541, 289] width 5 height 5
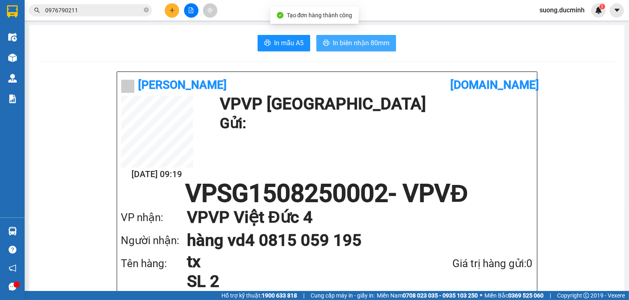
click at [356, 49] on button "In biên nhận 80mm" at bounding box center [356, 43] width 80 height 16
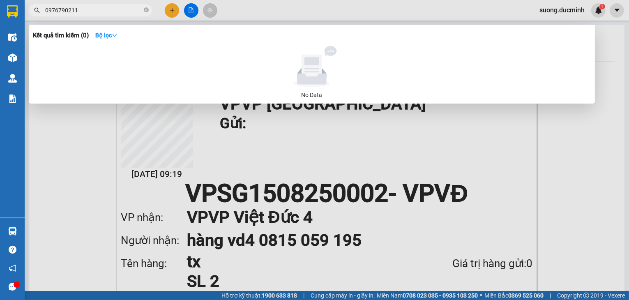
click at [146, 9] on icon "close-circle" at bounding box center [146, 9] width 5 height 5
type input "282"
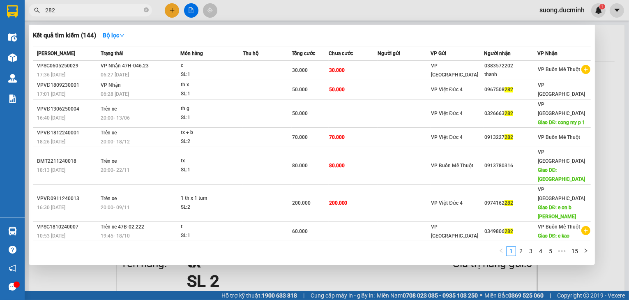
click at [147, 11] on icon "close-circle" at bounding box center [146, 9] width 5 height 5
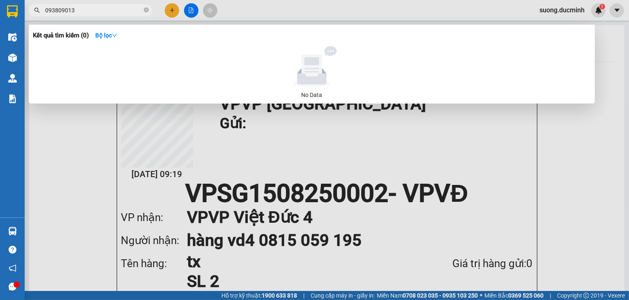
type input "0938090139"
click at [144, 11] on icon "close-circle" at bounding box center [146, 9] width 5 height 5
type input "034154282"
click at [147, 9] on icon "close-circle" at bounding box center [146, 9] width 5 height 5
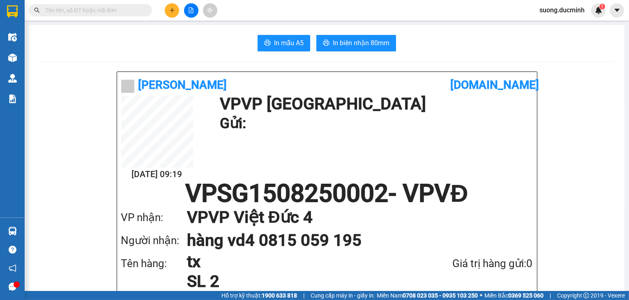
click at [87, 6] on input "text" at bounding box center [93, 10] width 97 height 9
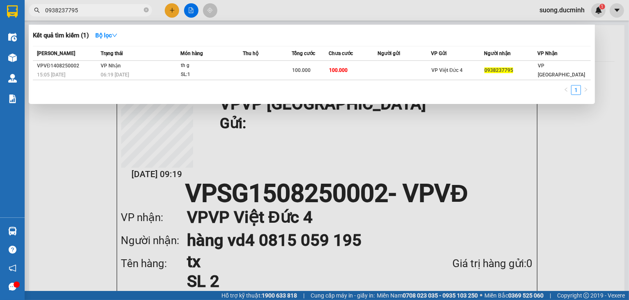
type input "0938237795"
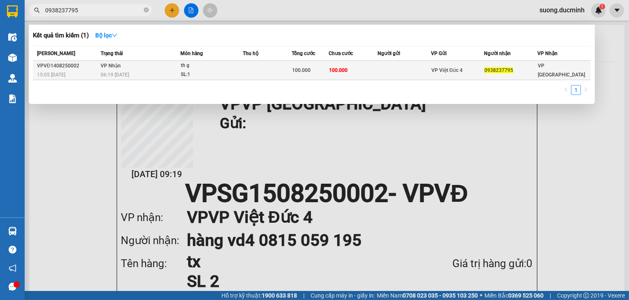
click at [65, 72] on span "15:05 [DATE]" at bounding box center [51, 75] width 28 height 6
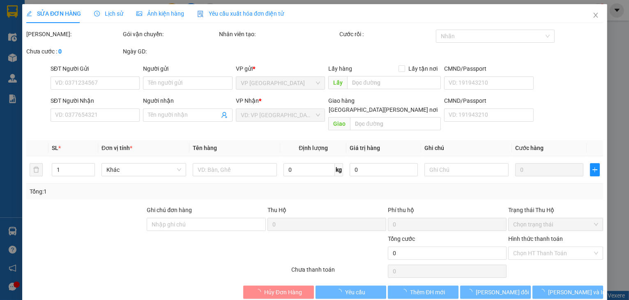
type input "0938237795"
type input "100.000"
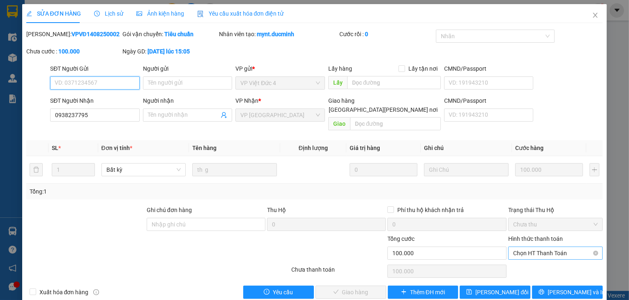
drag, startPoint x: 522, startPoint y: 242, endPoint x: 509, endPoint y: 245, distance: 13.4
click at [522, 247] on span "Chọn HT Thanh Toán" at bounding box center [555, 253] width 85 height 12
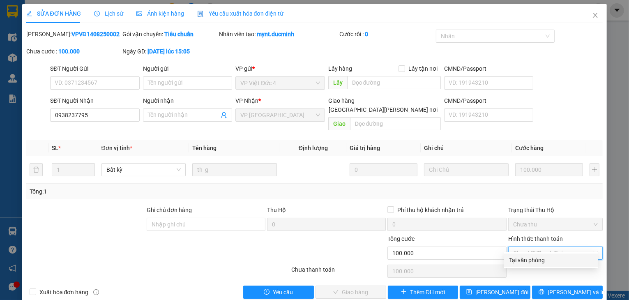
click at [519, 262] on div "Tại văn phòng" at bounding box center [551, 259] width 84 height 9
type input "0"
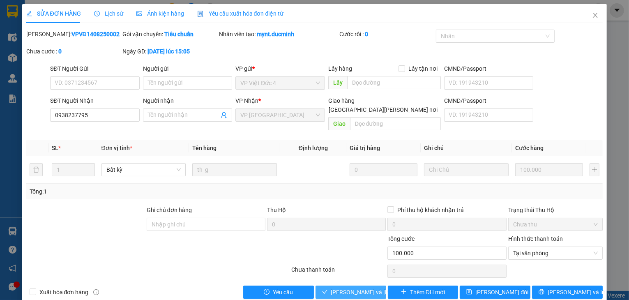
click at [332, 287] on span "[PERSON_NAME] và [PERSON_NAME] hàng" at bounding box center [386, 291] width 111 height 9
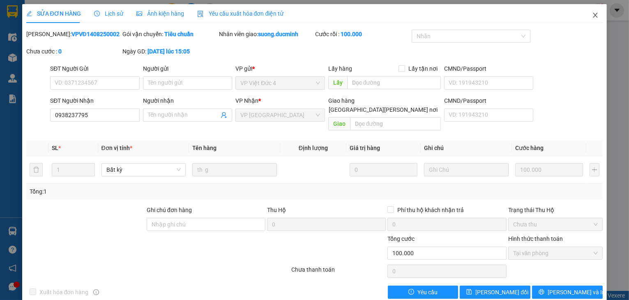
click at [593, 16] on icon "close" at bounding box center [595, 15] width 5 height 5
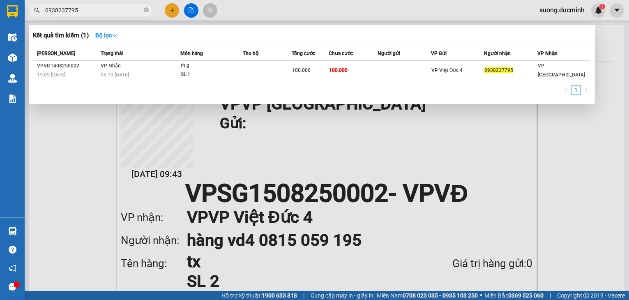
click at [89, 11] on input "0938237795" at bounding box center [93, 10] width 97 height 9
click at [335, 60] on th "Chưa cước" at bounding box center [352, 53] width 49 height 14
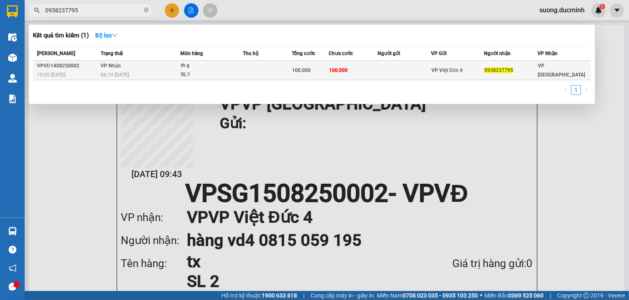
click at [333, 67] on span "100.000" at bounding box center [338, 70] width 18 height 6
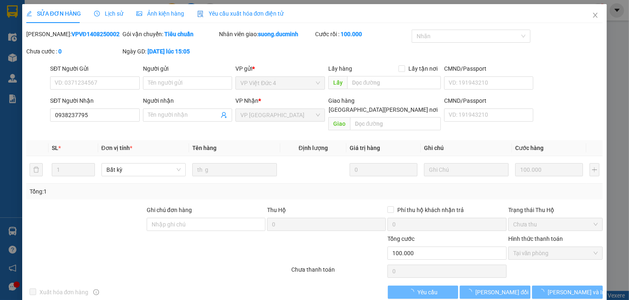
type input "0938237795"
type input "100.000"
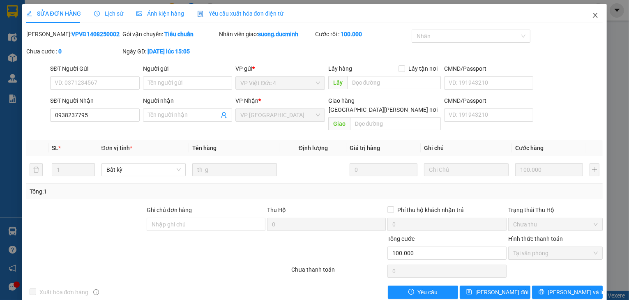
click at [592, 16] on icon "close" at bounding box center [595, 15] width 7 height 7
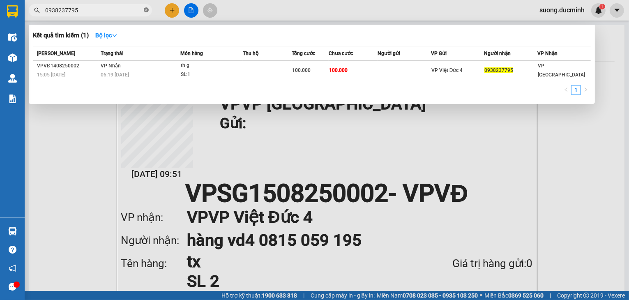
click at [147, 11] on icon "close-circle" at bounding box center [146, 9] width 5 height 5
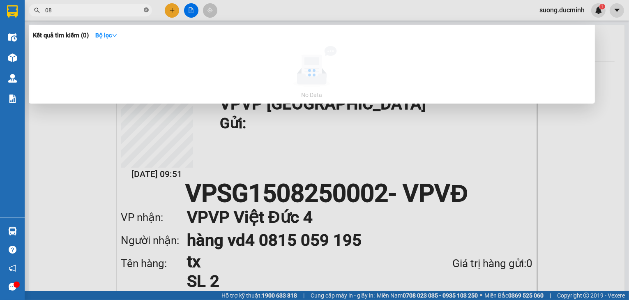
type input "0"
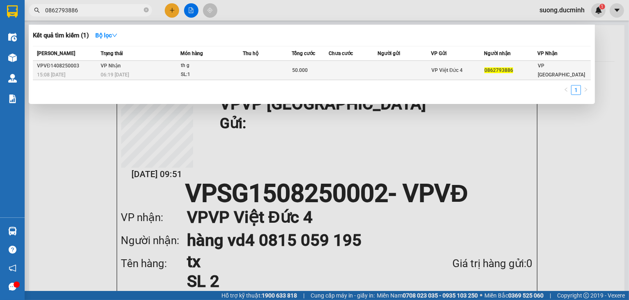
type input "0862793886"
click at [281, 71] on td at bounding box center [267, 70] width 49 height 19
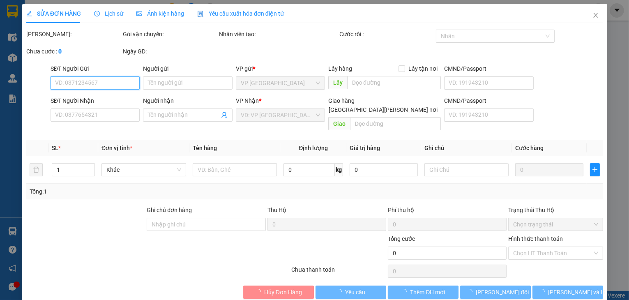
type input "0862793886"
type input "50.000"
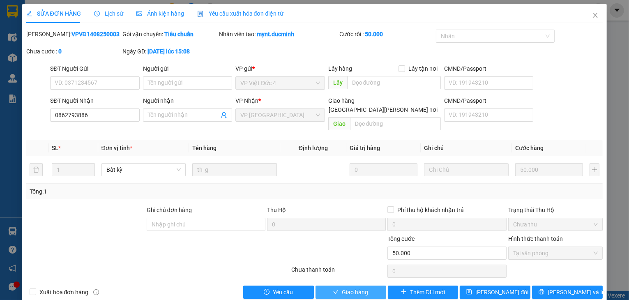
click at [342, 287] on span "Giao hàng" at bounding box center [355, 291] width 26 height 9
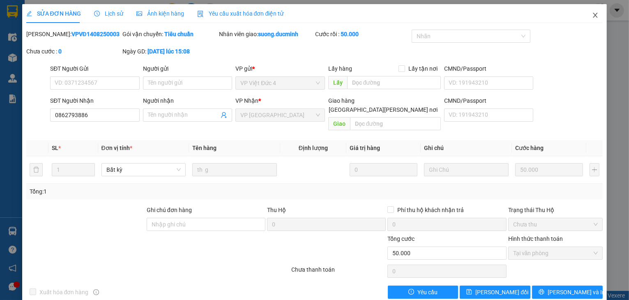
click at [592, 17] on icon "close" at bounding box center [595, 15] width 7 height 7
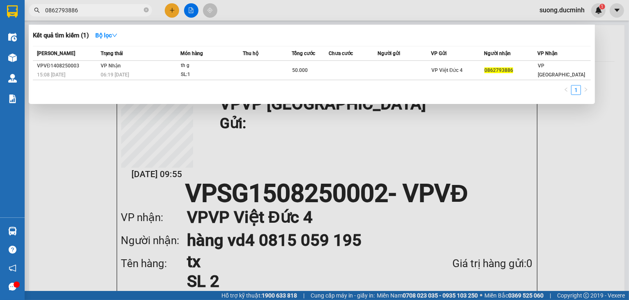
drag, startPoint x: 145, startPoint y: 7, endPoint x: 128, endPoint y: 23, distance: 22.4
click at [141, 12] on span "0862793886" at bounding box center [90, 10] width 123 height 12
click at [144, 8] on icon "close-circle" at bounding box center [146, 9] width 5 height 5
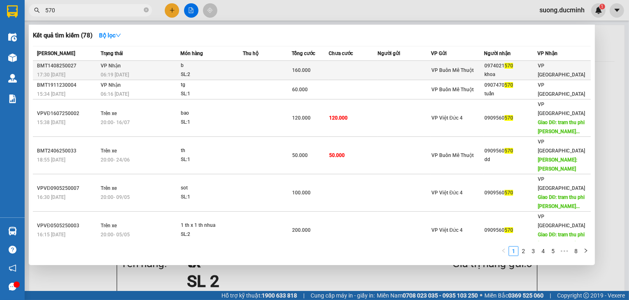
type input "570"
click at [170, 72] on div "06:19 [DATE]" at bounding box center [140, 74] width 79 height 9
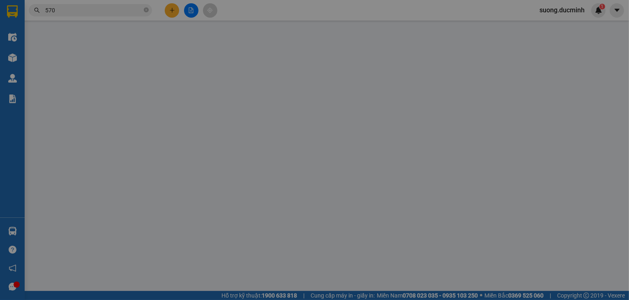
type input "0974021570"
type input "khoa"
type input "160.000"
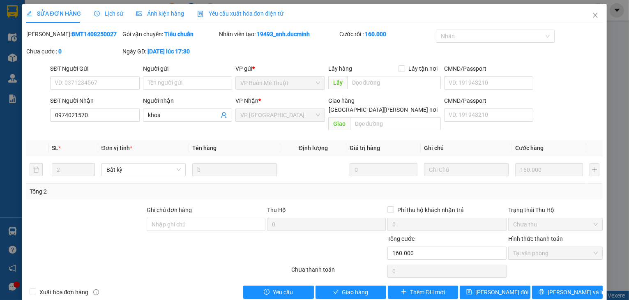
click at [307, 249] on form "Ghi [PERSON_NAME] hàng Thu Hộ 0 Phí thu hộ [PERSON_NAME] trả 0 Trạng thái Thu H…" at bounding box center [314, 233] width 576 height 57
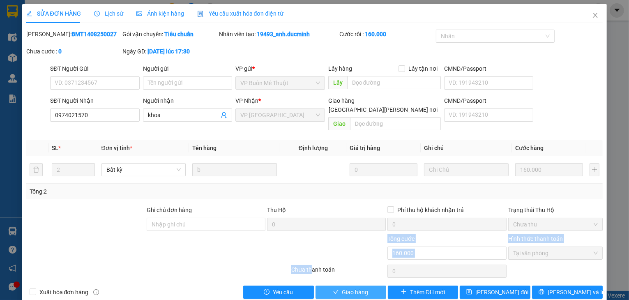
drag, startPoint x: 312, startPoint y: 265, endPoint x: 333, endPoint y: 282, distance: 27.5
click at [325, 277] on div "Total Paid Fee 160.000 Total UnPaid Fee 0 Cash Collection Total Fee Mã ĐH: BMT1…" at bounding box center [314, 164] width 576 height 269
click at [342, 287] on span "Giao hàng" at bounding box center [355, 291] width 26 height 9
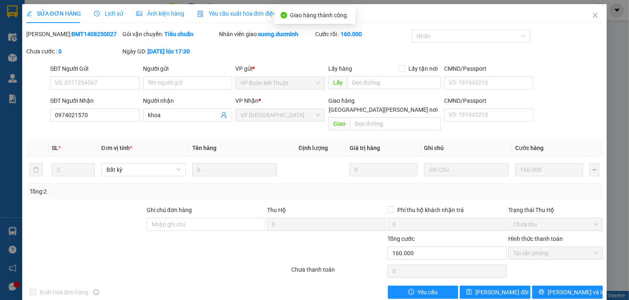
click at [228, 234] on div at bounding box center [242, 248] width 96 height 29
click at [592, 15] on icon "close" at bounding box center [595, 15] width 7 height 7
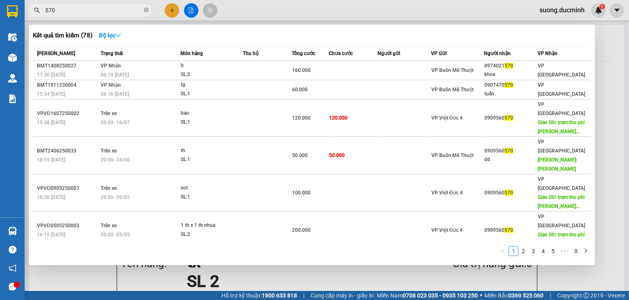
drag, startPoint x: 85, startPoint y: 7, endPoint x: 99, endPoint y: 8, distance: 13.6
click at [89, 8] on input "570" at bounding box center [93, 10] width 97 height 9
click at [145, 12] on icon "close-circle" at bounding box center [146, 9] width 5 height 5
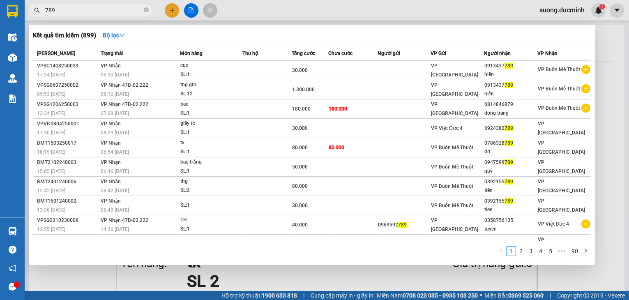
click at [50, 11] on input "789" at bounding box center [93, 10] width 97 height 9
type input "9"
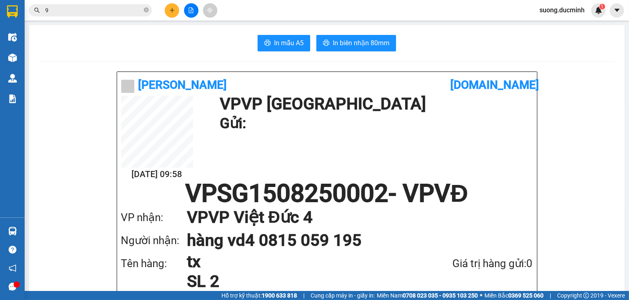
click at [67, 11] on input "9" at bounding box center [93, 10] width 97 height 9
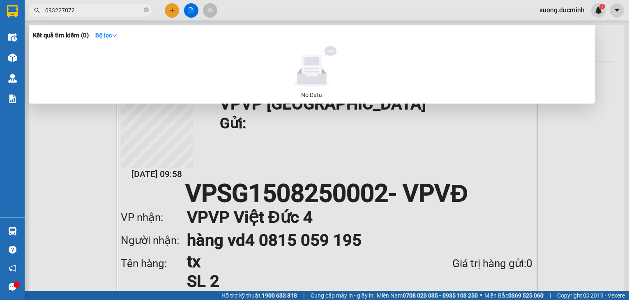
type input "0932270729"
click at [145, 11] on icon "close-circle" at bounding box center [146, 9] width 5 height 5
type input "0933687888"
